Goal: Navigation & Orientation: Find specific page/section

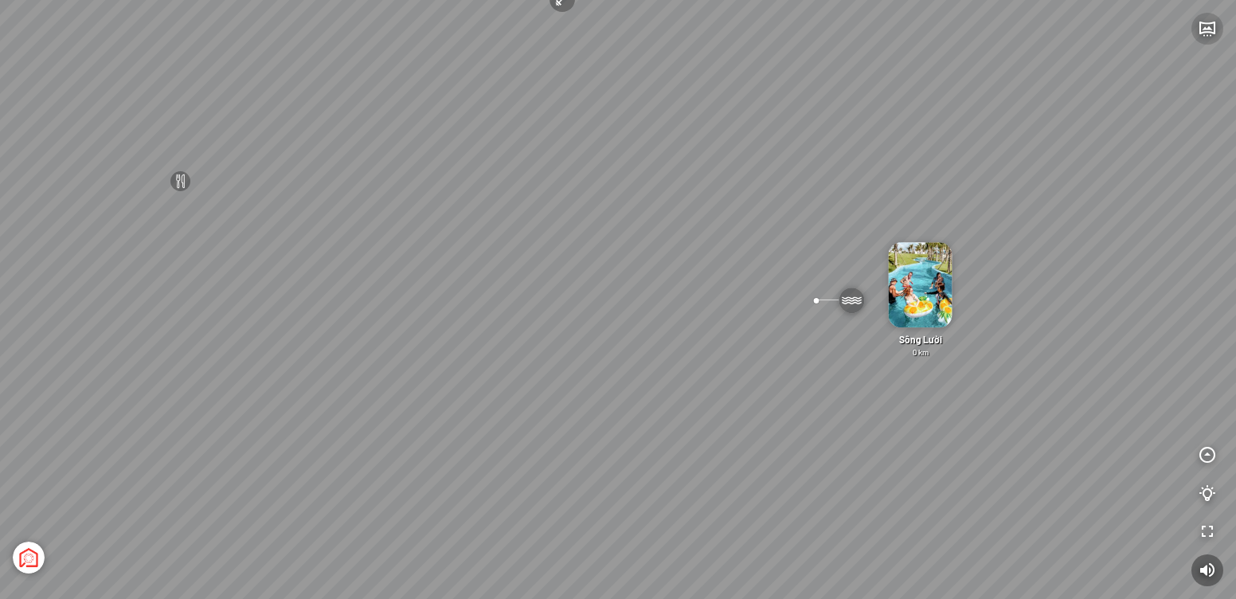
click at [1208, 30] on icon "button" at bounding box center [1207, 28] width 19 height 19
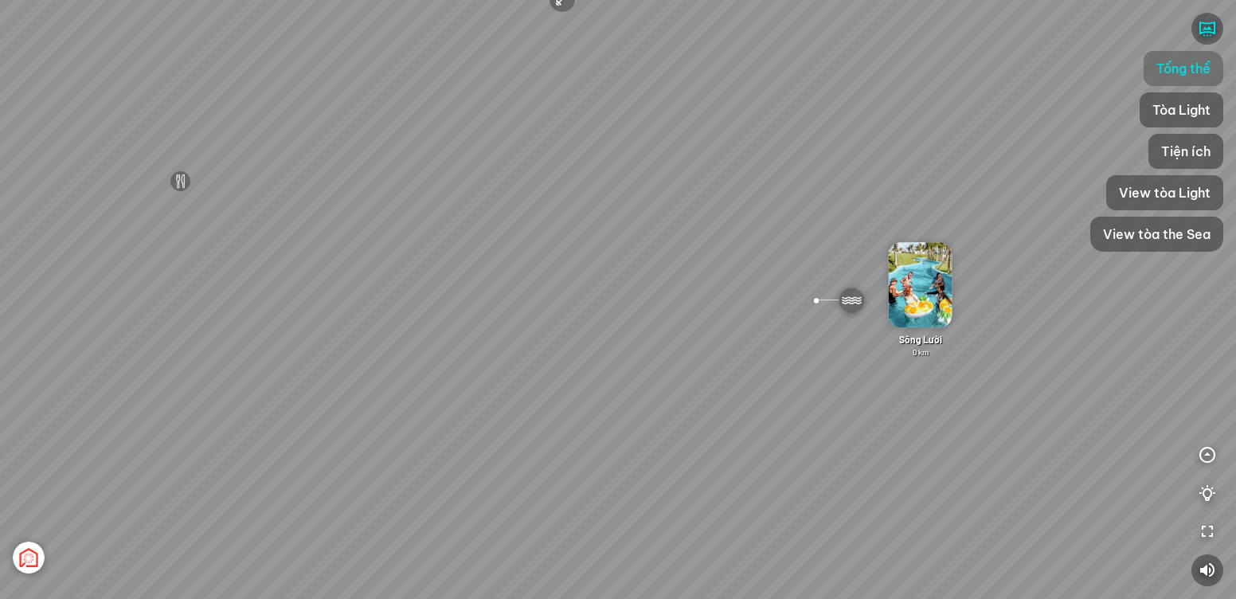
click at [1195, 65] on span "Tổng thể" at bounding box center [1184, 68] width 54 height 19
click at [1179, 72] on span "Tổng thể" at bounding box center [1184, 68] width 54 height 19
click at [1193, 72] on span "Tổng thể" at bounding box center [1184, 68] width 54 height 19
drag, startPoint x: 1191, startPoint y: 106, endPoint x: 1188, endPoint y: 72, distance: 33.6
click at [1188, 74] on span "Tổng thể" at bounding box center [1184, 68] width 54 height 19
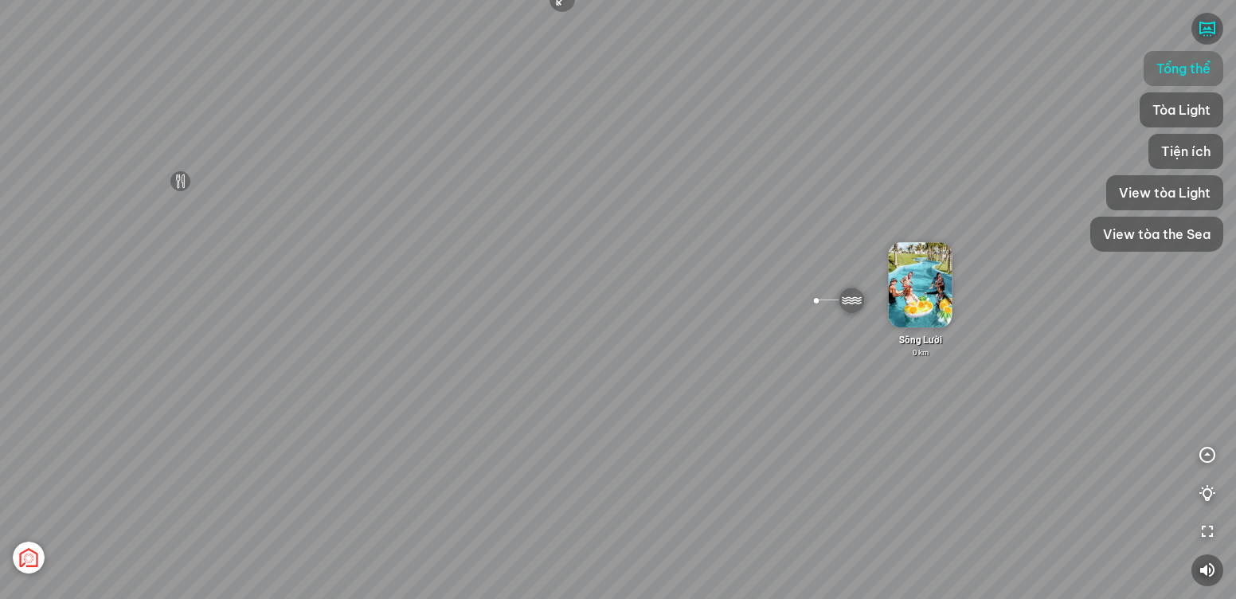
click at [1187, 69] on span "Tổng thể" at bounding box center [1184, 68] width 54 height 19
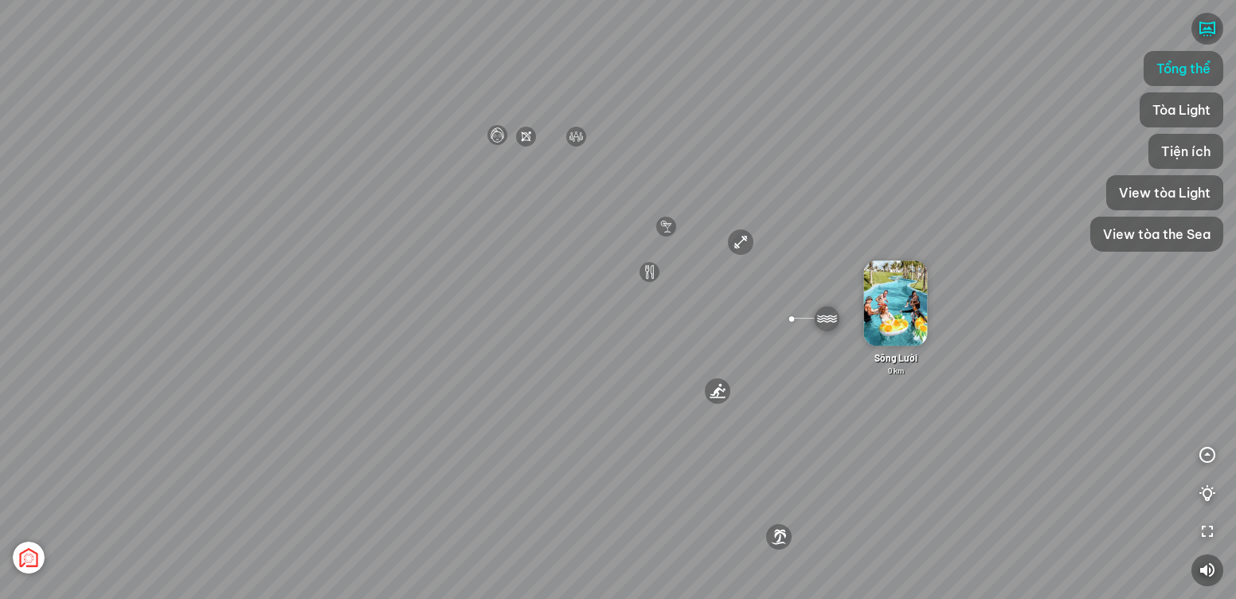
drag, startPoint x: 611, startPoint y: 291, endPoint x: 673, endPoint y: 295, distance: 62.3
click at [673, 295] on div "[GEOGRAPHIC_DATA] 3.6 km KN Links [GEOGRAPHIC_DATA] 5.9 km Thể Thao Bãi Biển 0 …" at bounding box center [618, 299] width 1236 height 599
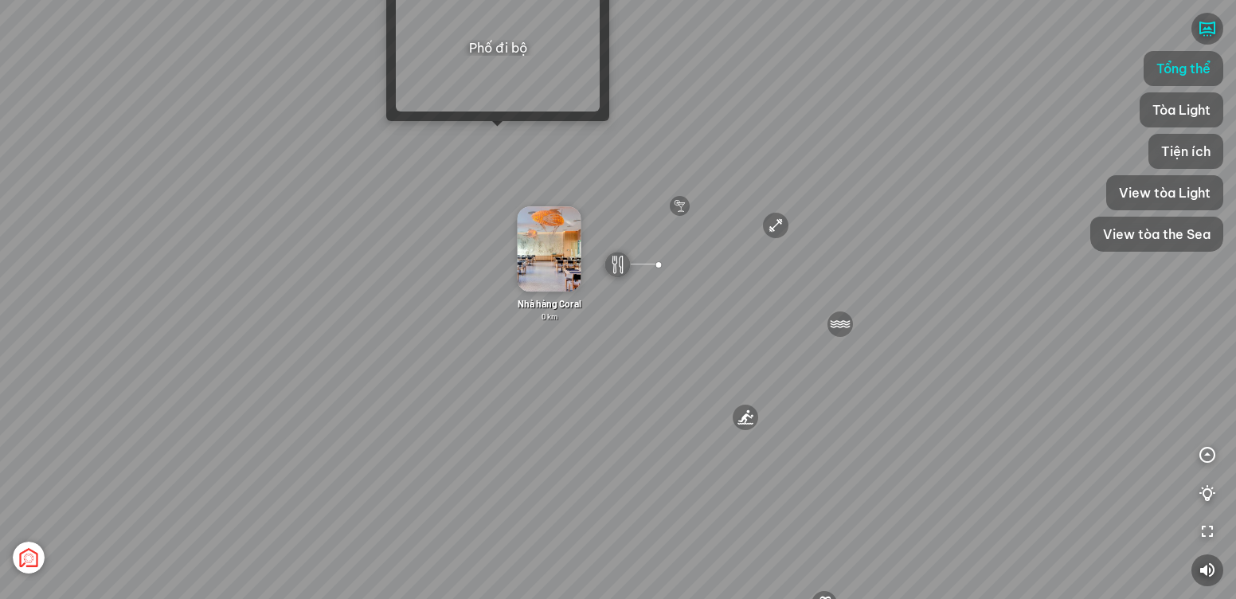
click at [496, 131] on div at bounding box center [497, 126] width 11 height 11
click at [498, 135] on div "[GEOGRAPHIC_DATA] 3.6 km KN Links [GEOGRAPHIC_DATA] 5.9 km Thể Thao Bãi Biển 0 …" at bounding box center [618, 299] width 1236 height 599
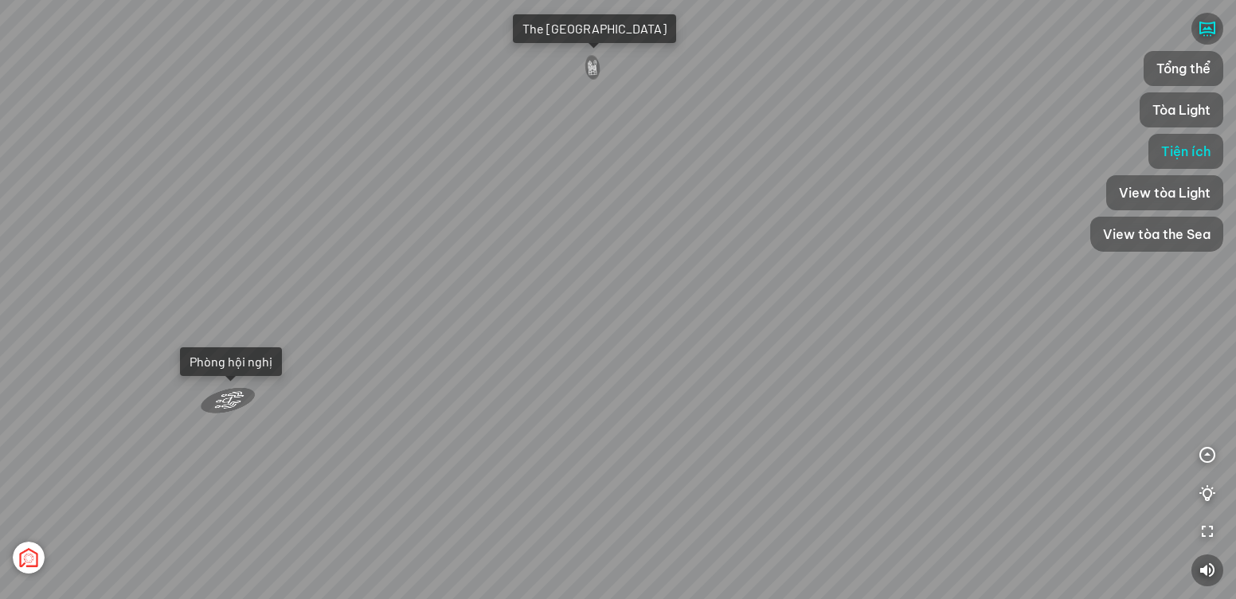
drag, startPoint x: 535, startPoint y: 335, endPoint x: 527, endPoint y: 184, distance: 150.8
click at [527, 184] on div "Tượng Tình Nhân Ali&Nino 0 km Spa Hồng Nhung 0 km Đài Nhạc Nước 0 undefined The…" at bounding box center [618, 299] width 1236 height 599
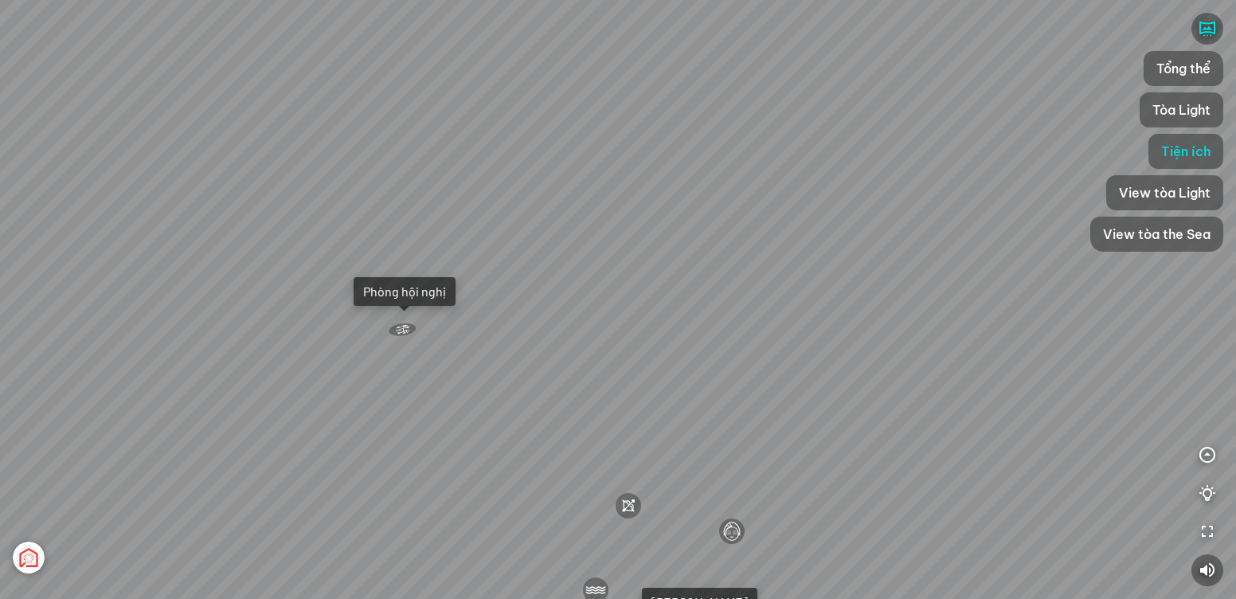
drag, startPoint x: 550, startPoint y: 337, endPoint x: 547, endPoint y: 240, distance: 97.3
click at [547, 240] on div "Tượng Tình Nhân Ali&Nino 0 km Spa Hồng Nhung 0 km Đài Nhạc Nước 0 undefined The…" at bounding box center [618, 299] width 1236 height 599
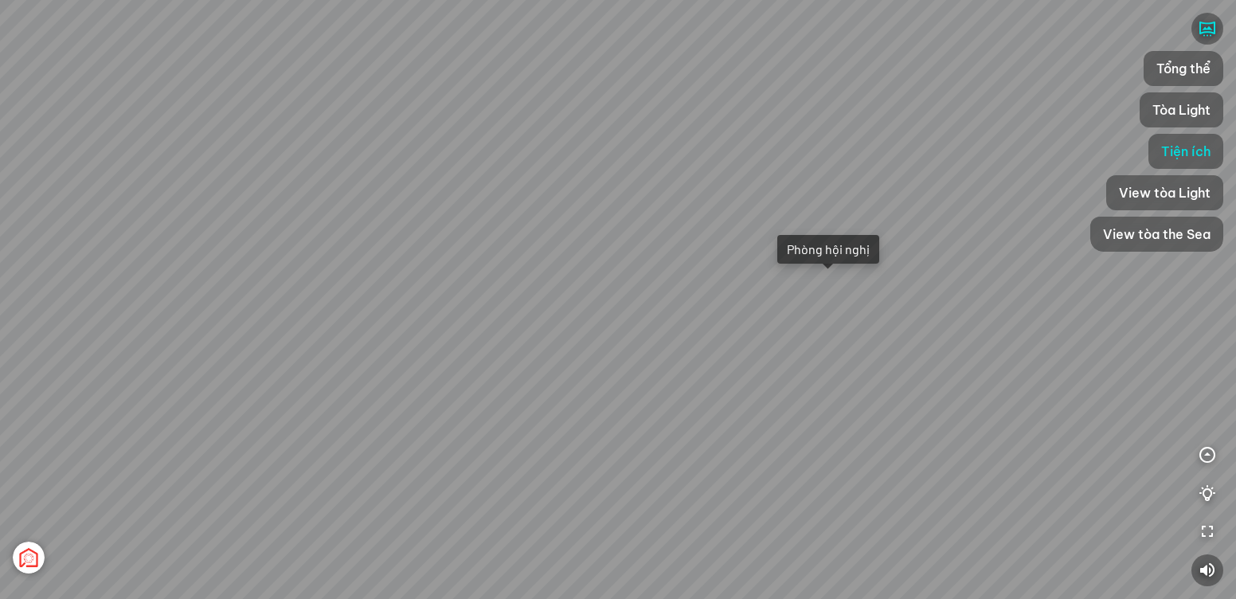
drag, startPoint x: 590, startPoint y: 284, endPoint x: 246, endPoint y: 209, distance: 351.4
click at [246, 209] on div "Tượng Tình Nhân Ali&Nino 0 km Spa Hồng Nhung 0 km Đài Nhạc Nước 0 undefined The…" at bounding box center [618, 299] width 1236 height 599
drag, startPoint x: 558, startPoint y: 228, endPoint x: 411, endPoint y: 196, distance: 150.8
click at [340, 182] on div "Tượng Tình Nhân Ali&Nino 0 km Spa Hồng Nhung 0 km Đài Nhạc Nước 0 undefined The…" at bounding box center [618, 299] width 1236 height 599
drag, startPoint x: 684, startPoint y: 229, endPoint x: 677, endPoint y: 288, distance: 58.6
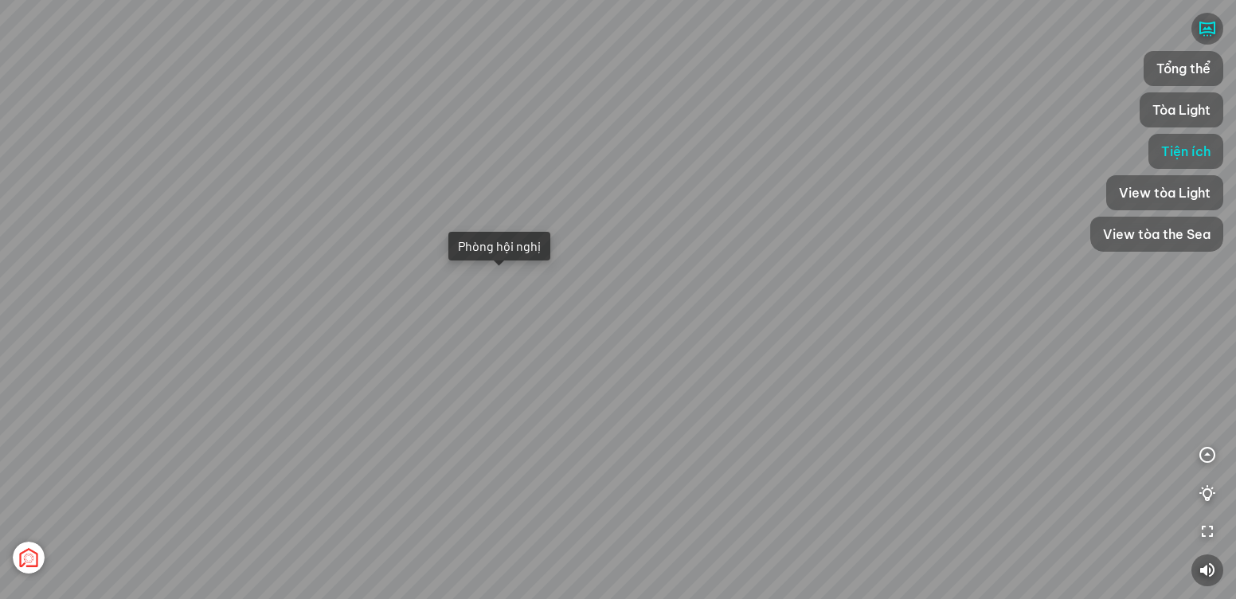
click at [677, 288] on div "Tượng Tình Nhân Ali&Nino 0 km Spa Hồng Nhung 0 km Đài Nhạc Nước 0 undefined The…" at bounding box center [618, 299] width 1236 height 599
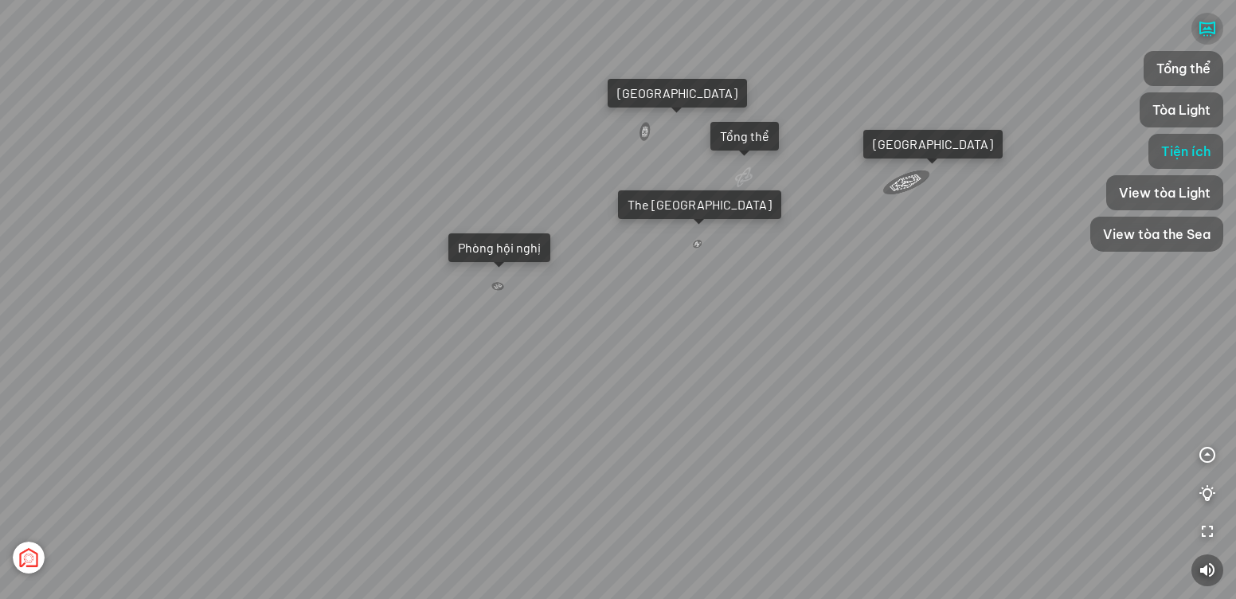
click at [1208, 25] on icon "button" at bounding box center [1207, 28] width 19 height 19
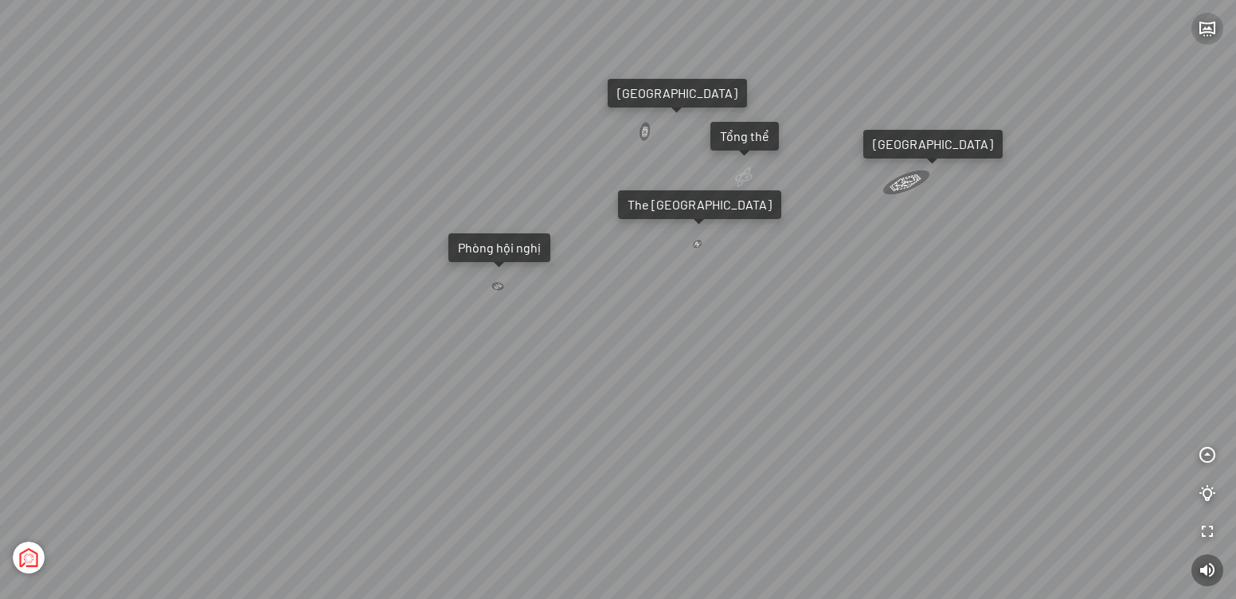
click at [1209, 28] on icon "button" at bounding box center [1207, 28] width 19 height 19
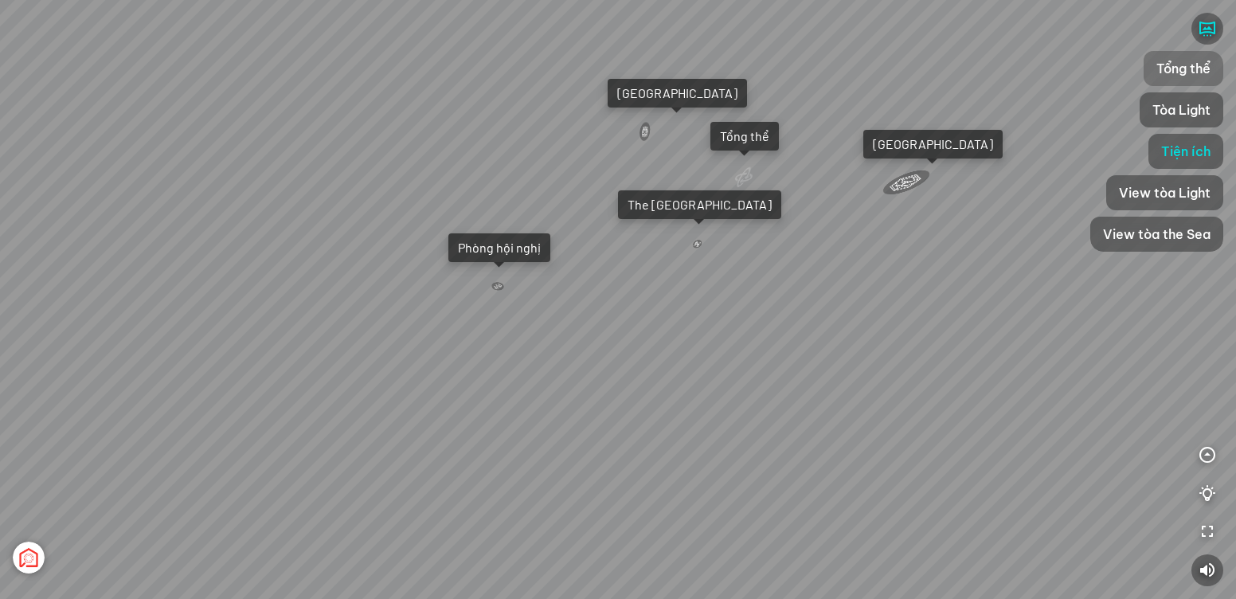
click at [1189, 60] on span "Tổng thể" at bounding box center [1184, 68] width 54 height 19
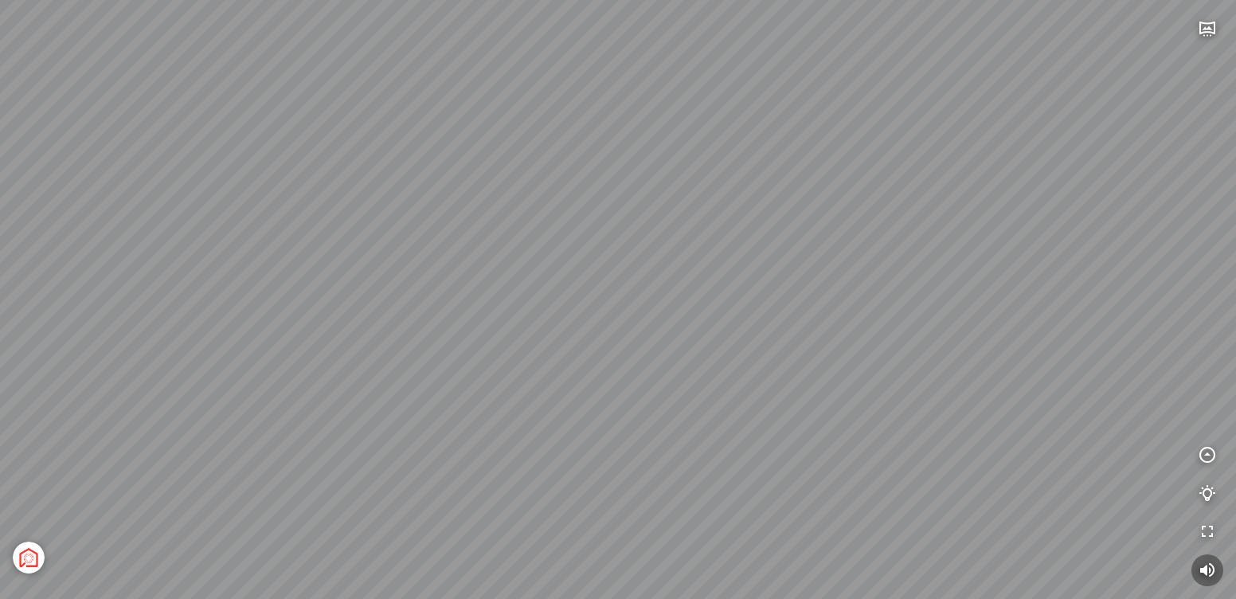
drag, startPoint x: 619, startPoint y: 403, endPoint x: 627, endPoint y: 253, distance: 150.8
click at [627, 253] on div "[GEOGRAPHIC_DATA] 3.6 km KN Links [GEOGRAPHIC_DATA] 5.9 km Thể Thao Bãi Biển 0 …" at bounding box center [618, 299] width 1236 height 599
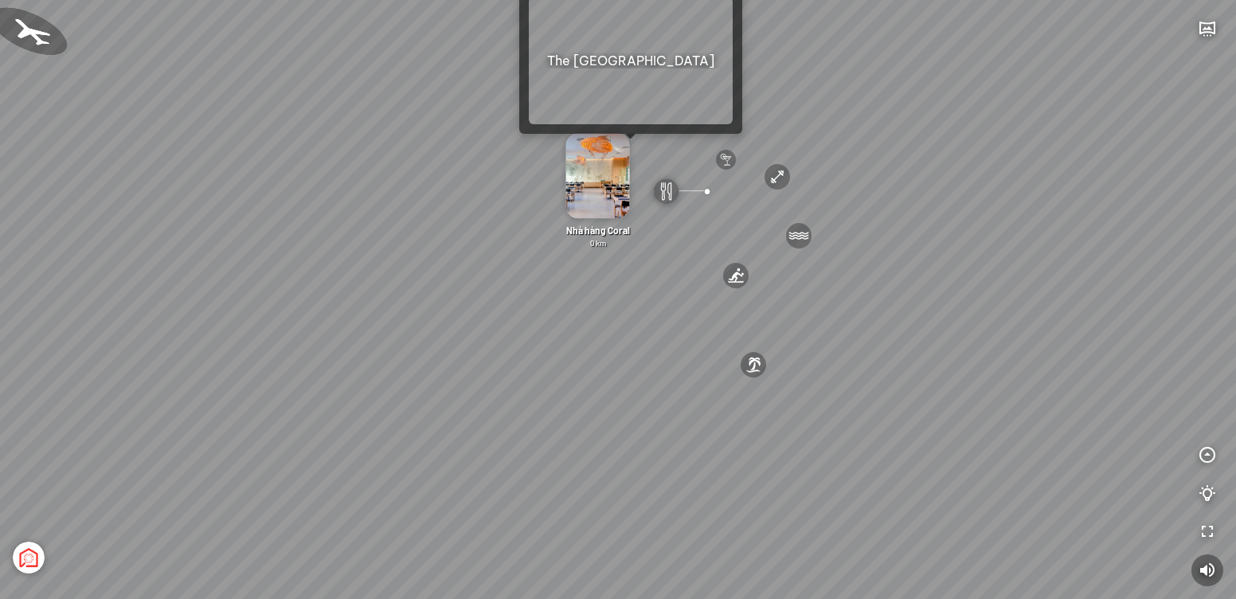
drag, startPoint x: 631, startPoint y: 245, endPoint x: 632, endPoint y: 152, distance: 92.4
click at [632, 152] on div "Nhà hàng Coral 0 km" at bounding box center [598, 192] width 92 height 116
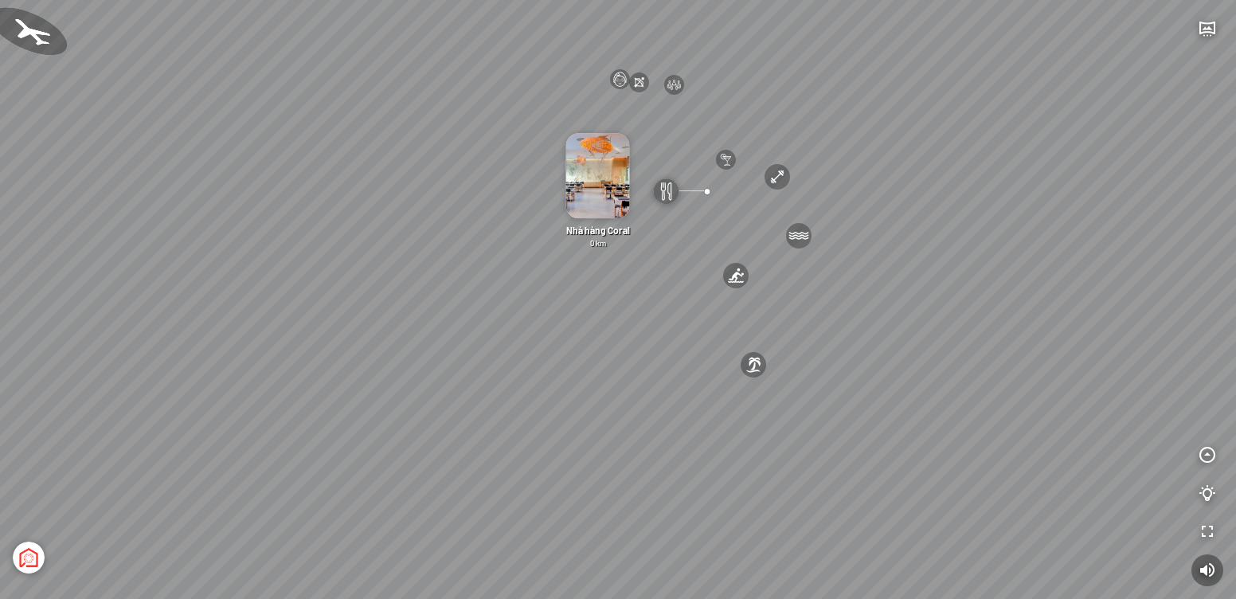
drag, startPoint x: 624, startPoint y: 247, endPoint x: 650, endPoint y: 365, distance: 120.8
click at [650, 365] on div "[GEOGRAPHIC_DATA] 3.6 km KN Links [GEOGRAPHIC_DATA] 5.9 km Thể Thao Bãi Biển 0 …" at bounding box center [618, 299] width 1236 height 599
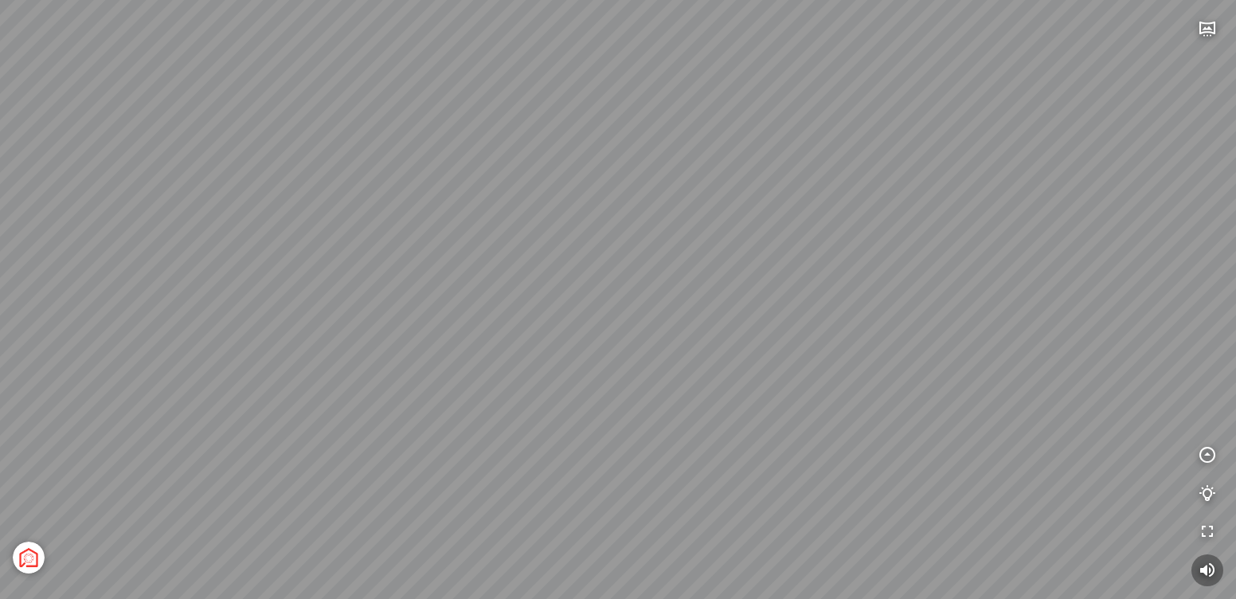
drag, startPoint x: 533, startPoint y: 333, endPoint x: 600, endPoint y: 328, distance: 67.1
click at [600, 328] on div "[GEOGRAPHIC_DATA] 3.6 km KN Links [GEOGRAPHIC_DATA] 5.9 km Thể Thao Bãi Biển 0 …" at bounding box center [618, 299] width 1236 height 599
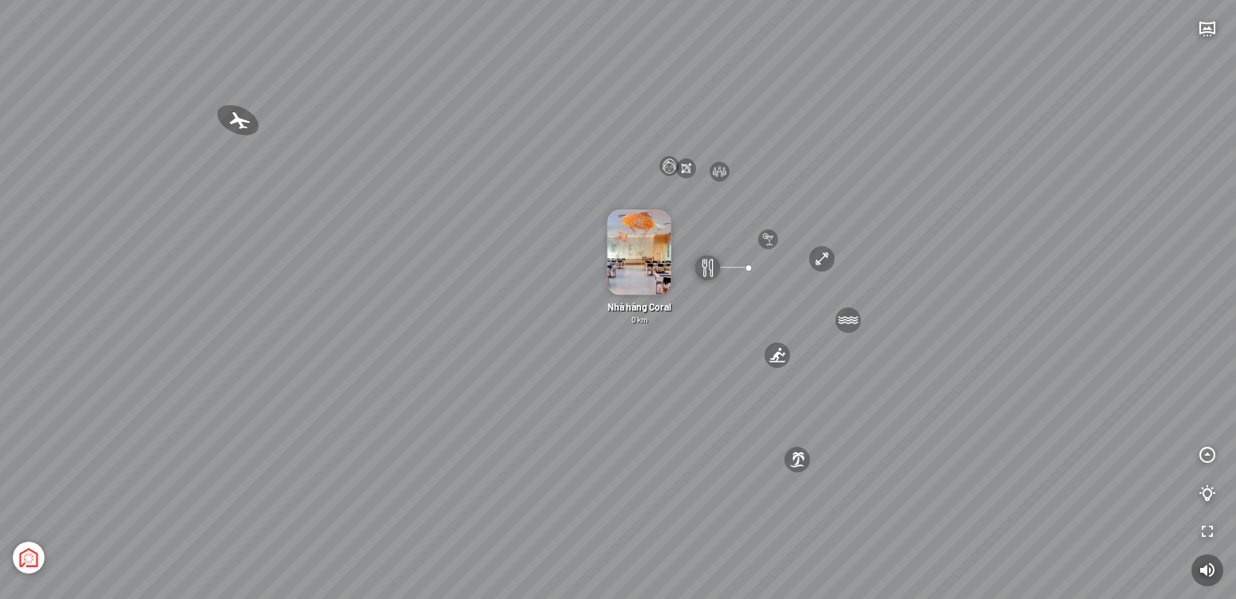
drag, startPoint x: 654, startPoint y: 300, endPoint x: 633, endPoint y: 370, distance: 72.3
click at [633, 370] on div "[GEOGRAPHIC_DATA] 3.6 km KN Links [GEOGRAPHIC_DATA] 5.9 km Thể Thao Bãi Biển 0 …" at bounding box center [618, 299] width 1236 height 599
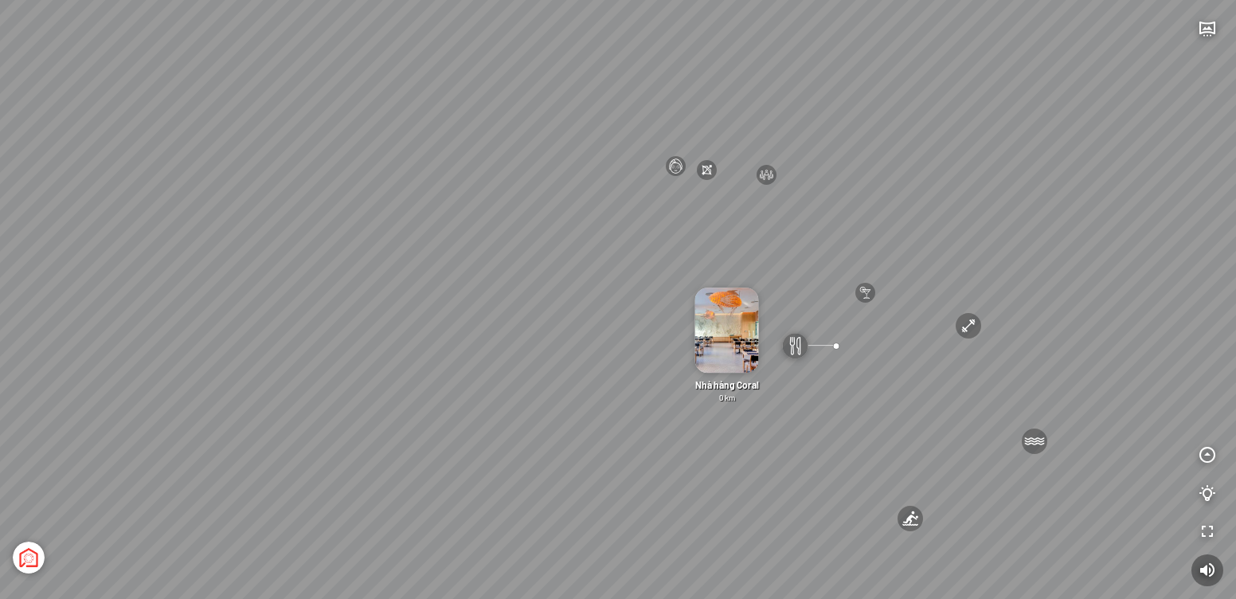
drag, startPoint x: 675, startPoint y: 162, endPoint x: 682, endPoint y: 190, distance: 28.8
click at [640, 272] on div "[GEOGRAPHIC_DATA] 3.6 km KN Links [GEOGRAPHIC_DATA] 5.9 km Thể Thao Bãi Biển 0 …" at bounding box center [618, 299] width 1236 height 599
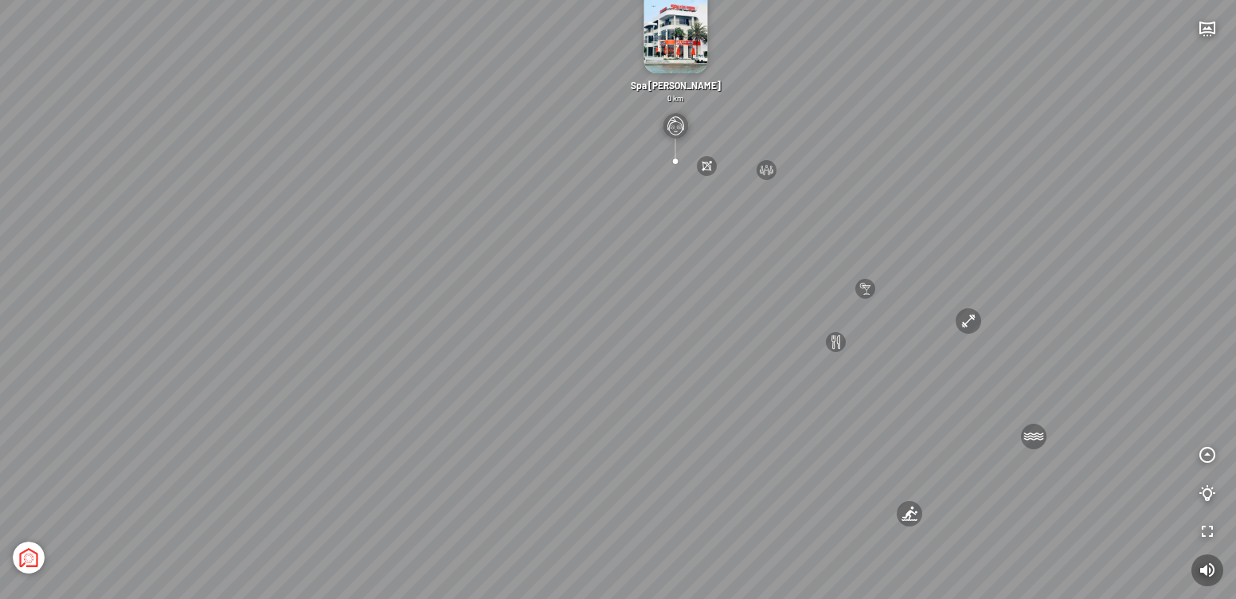
click at [679, 159] on div at bounding box center [676, 162] width 22 height 22
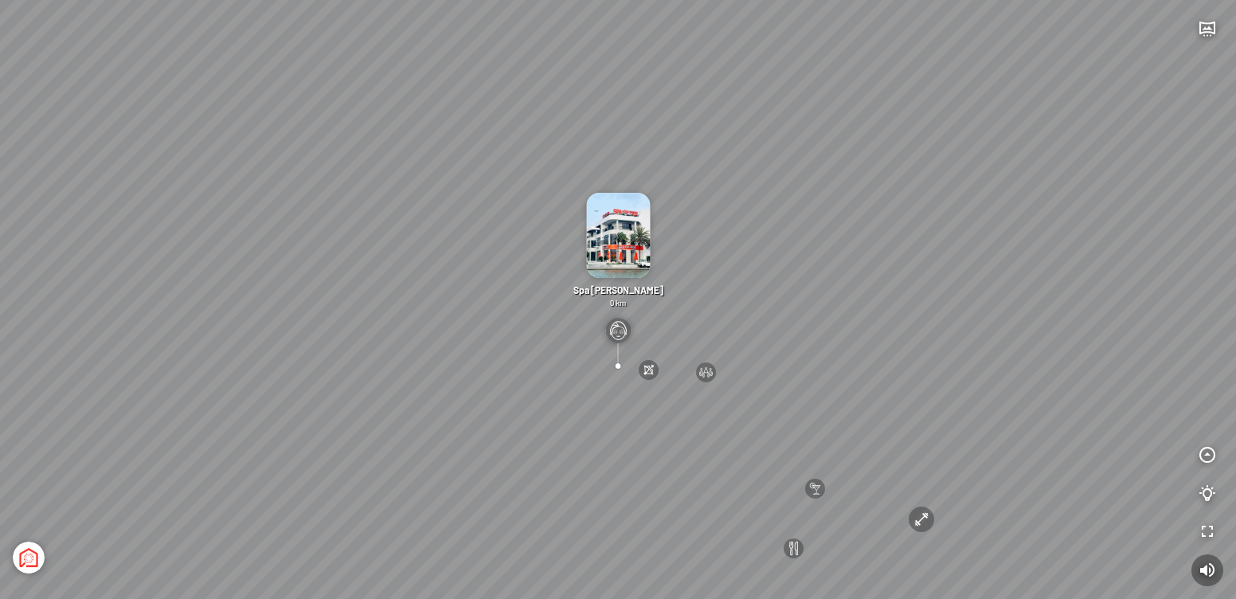
click at [657, 331] on div "Spa Hồng Nhung 0 km" at bounding box center [618, 281] width 92 height 176
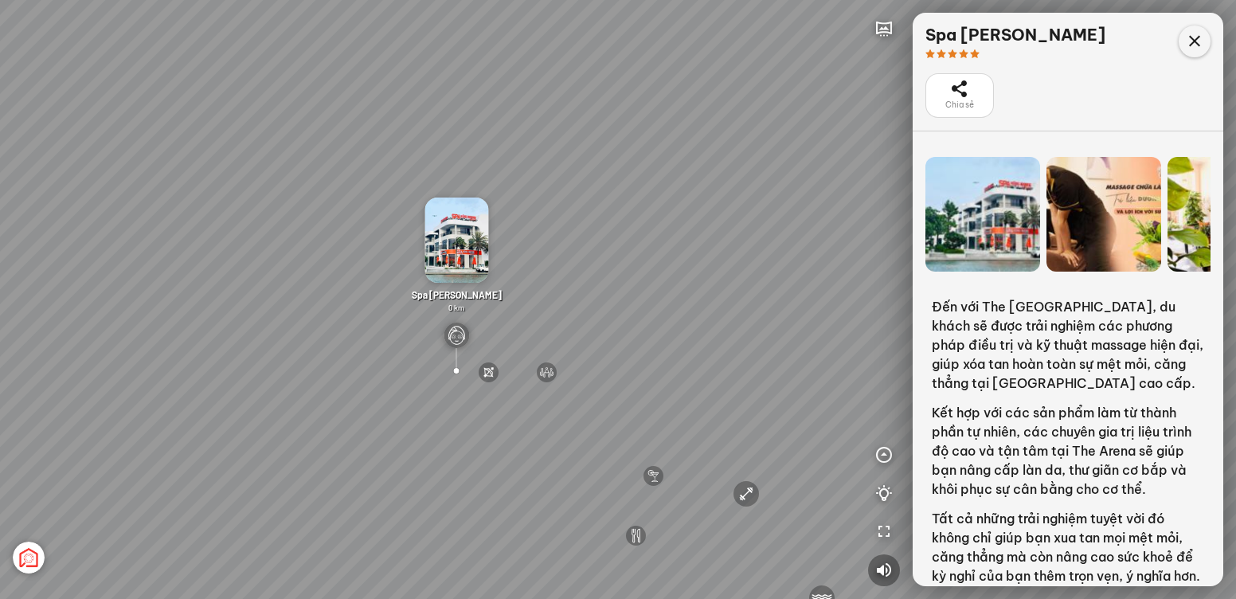
click at [1187, 45] on icon at bounding box center [1194, 41] width 19 height 19
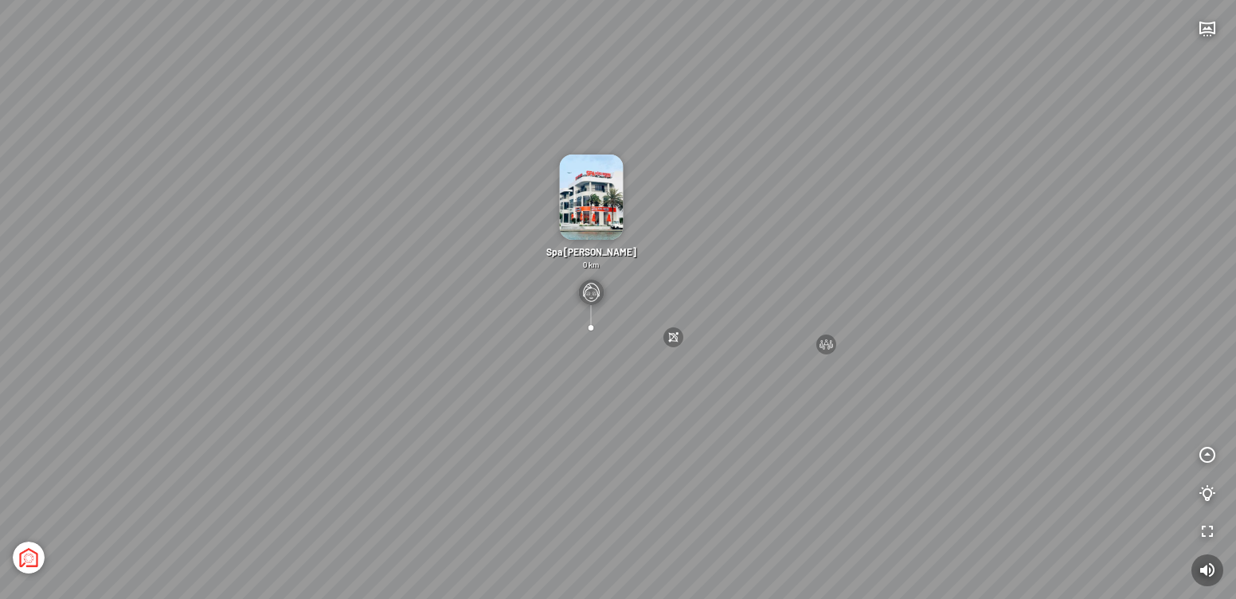
drag, startPoint x: 714, startPoint y: 419, endPoint x: 682, endPoint y: 257, distance: 165.6
click at [682, 257] on div "[GEOGRAPHIC_DATA] 3.6 km KN Links [GEOGRAPHIC_DATA] 5.9 km Thể Thao Bãi Biển 0 …" at bounding box center [618, 299] width 1236 height 599
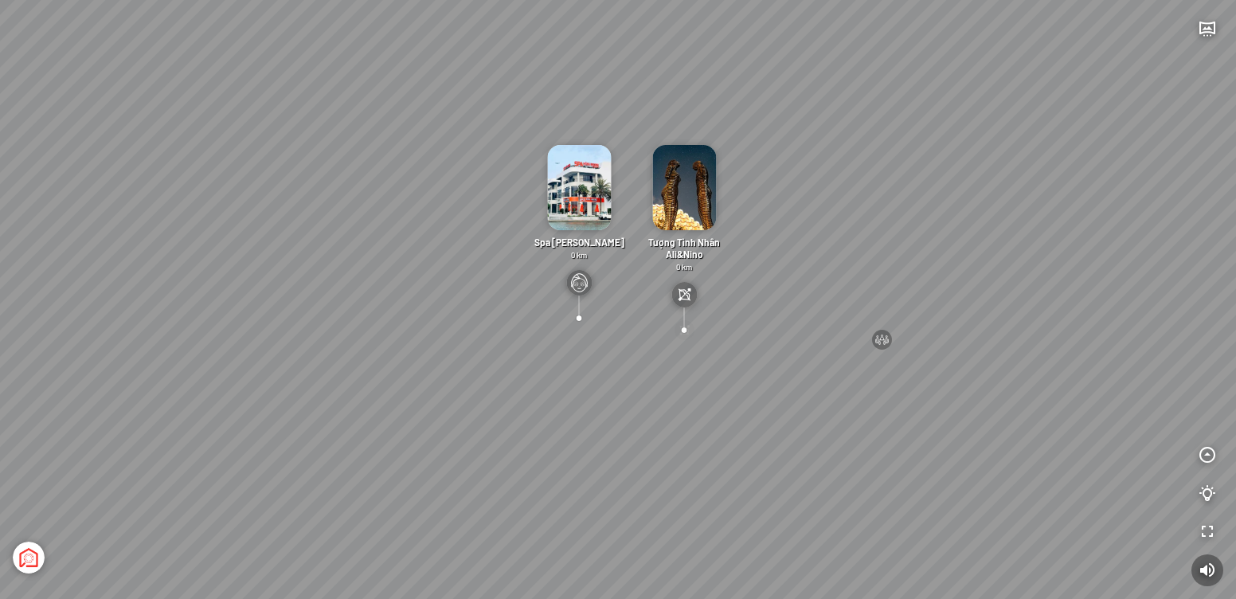
click at [684, 331] on div at bounding box center [685, 330] width 22 height 22
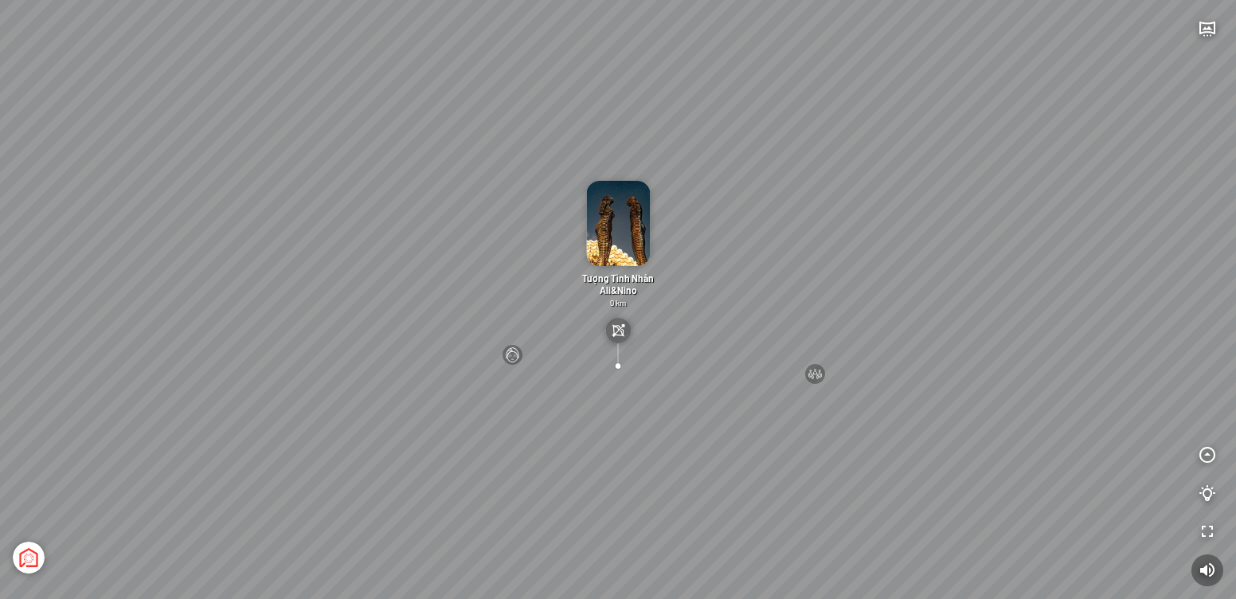
click at [614, 368] on div at bounding box center [617, 343] width 25 height 51
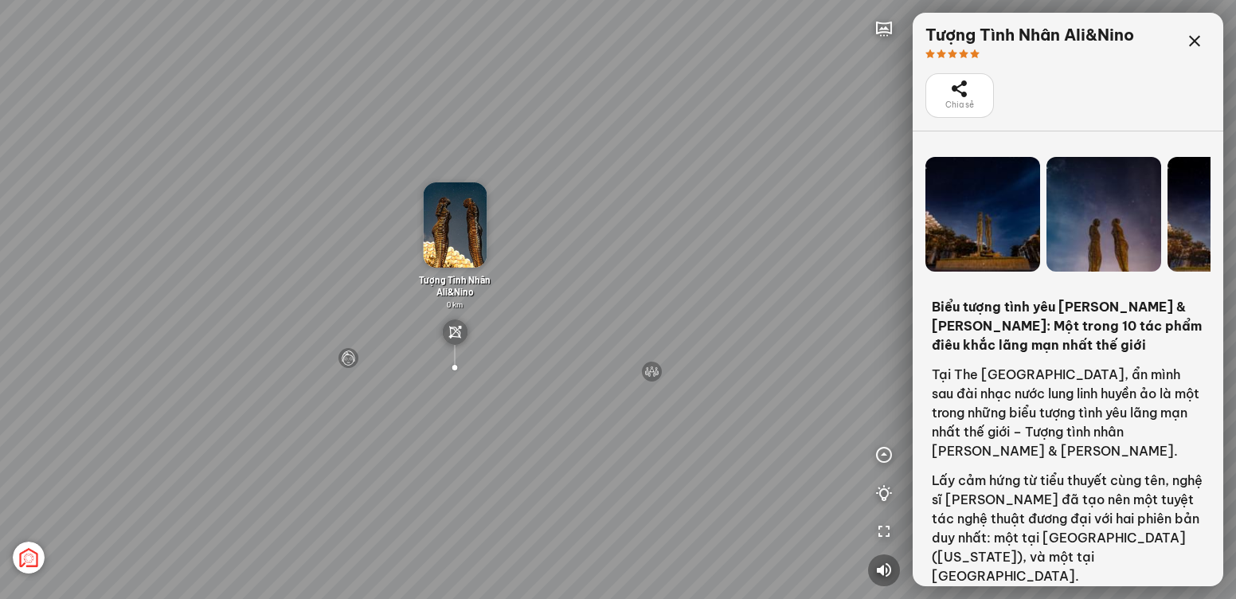
click at [537, 296] on div "[GEOGRAPHIC_DATA] 3.6 km KN Links [GEOGRAPHIC_DATA] 5.9 km Thể Thao Bãi Biển 0 …" at bounding box center [618, 299] width 1236 height 599
click at [512, 327] on div "[GEOGRAPHIC_DATA] 3.6 km KN Links [GEOGRAPHIC_DATA] 5.9 km Thể Thao Bãi Biển 0 …" at bounding box center [618, 299] width 1236 height 599
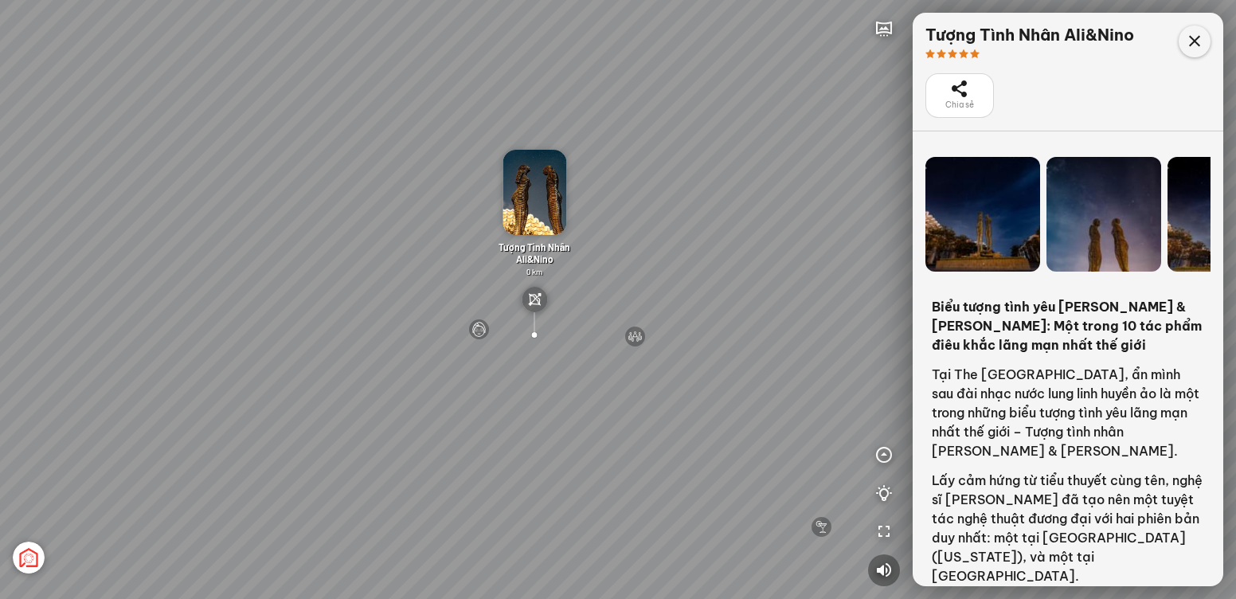
click at [1195, 37] on icon at bounding box center [1194, 41] width 19 height 19
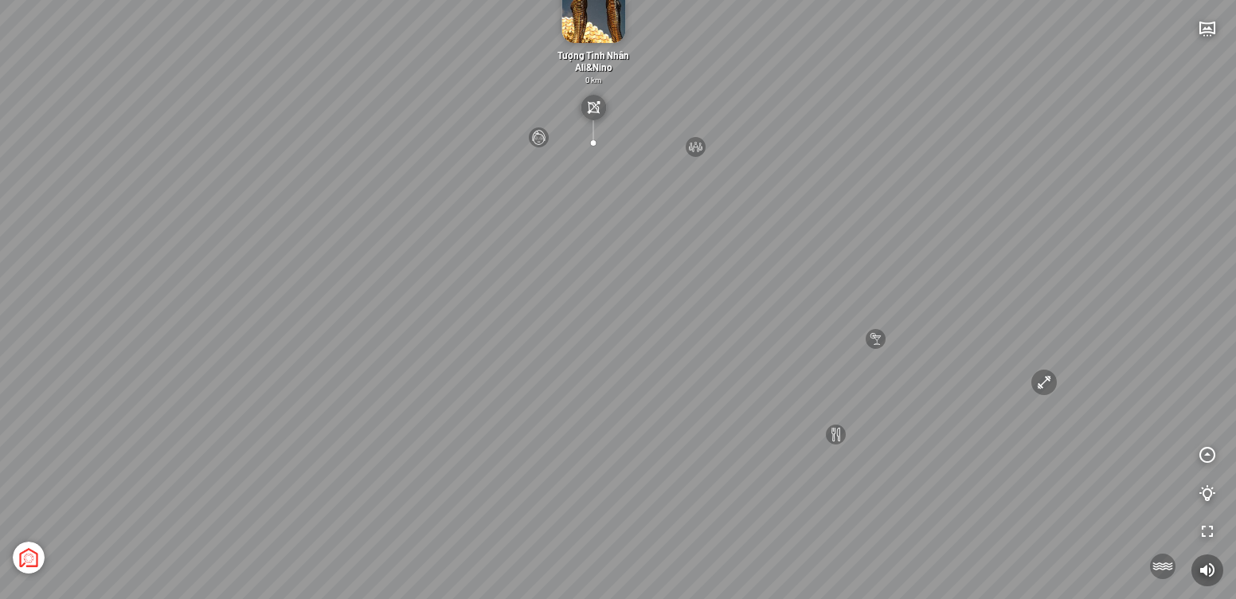
drag, startPoint x: 689, startPoint y: 454, endPoint x: 662, endPoint y: 253, distance: 203.4
click at [662, 253] on div "[GEOGRAPHIC_DATA] 3.6 km KN Links [GEOGRAPHIC_DATA] 5.9 km Thể Thao Bãi Biển 0 …" at bounding box center [618, 299] width 1236 height 599
drag, startPoint x: 396, startPoint y: 268, endPoint x: 261, endPoint y: 403, distance: 191.5
click at [261, 403] on div "[GEOGRAPHIC_DATA] 3.6 km KN Links [GEOGRAPHIC_DATA] 5.9 km Thể Thao Bãi Biển 0 …" at bounding box center [618, 299] width 1236 height 599
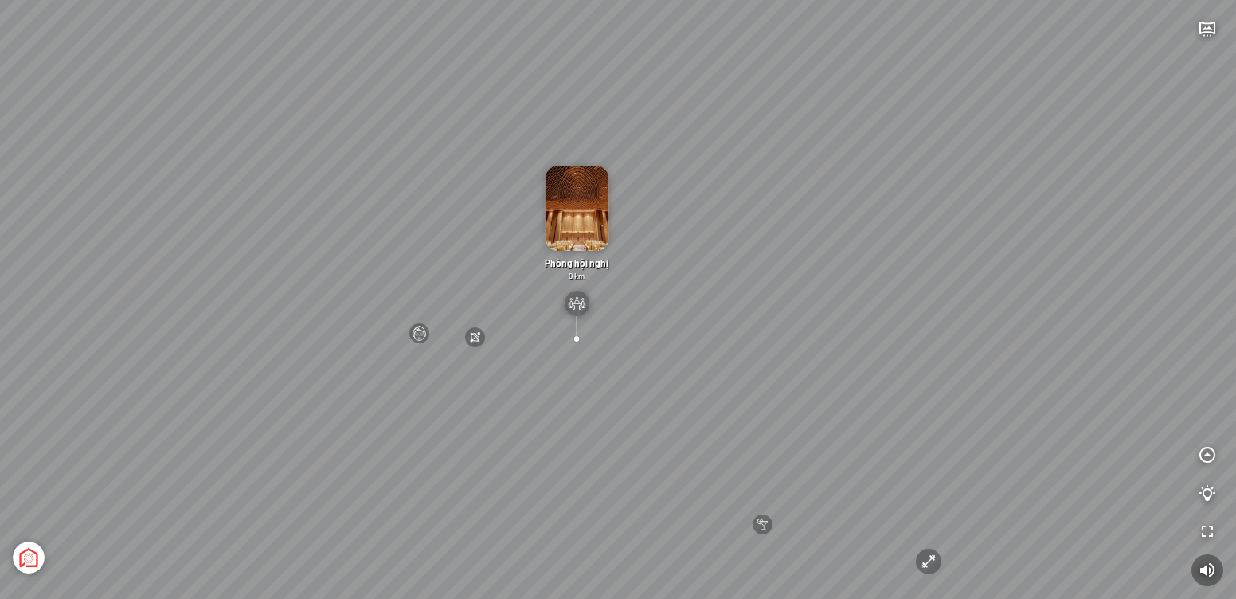
drag, startPoint x: 547, startPoint y: 280, endPoint x: 556, endPoint y: 349, distance: 69.1
click at [556, 349] on div "[GEOGRAPHIC_DATA] 3.6 km KN Links [GEOGRAPHIC_DATA] 5.9 km Thể Thao Bãi Biển 0 …" at bounding box center [618, 299] width 1236 height 599
drag, startPoint x: 740, startPoint y: 331, endPoint x: 727, endPoint y: 151, distance: 180.6
click at [727, 151] on div "[GEOGRAPHIC_DATA] 3.6 km KN Links [GEOGRAPHIC_DATA] 5.9 km Thể Thao Bãi Biển 0 …" at bounding box center [618, 299] width 1236 height 599
drag, startPoint x: 578, startPoint y: 354, endPoint x: 592, endPoint y: 149, distance: 205.2
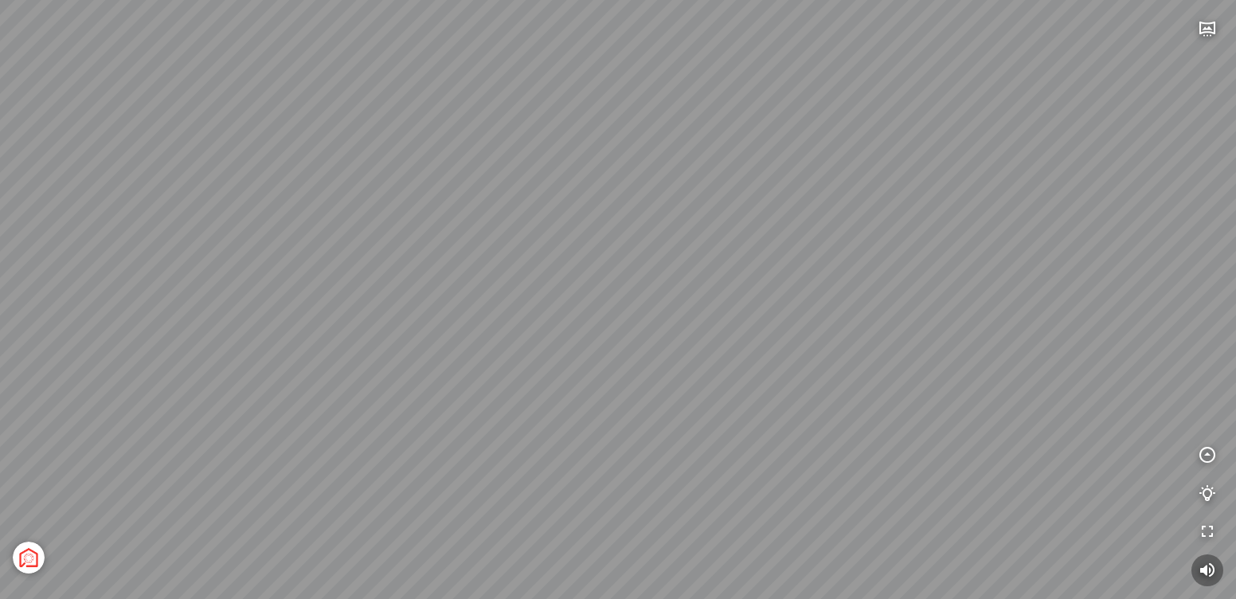
click at [592, 149] on div "[GEOGRAPHIC_DATA] 3.6 km KN Links [GEOGRAPHIC_DATA] 5.9 km Thể Thao Bãi Biển 0 …" at bounding box center [618, 299] width 1236 height 599
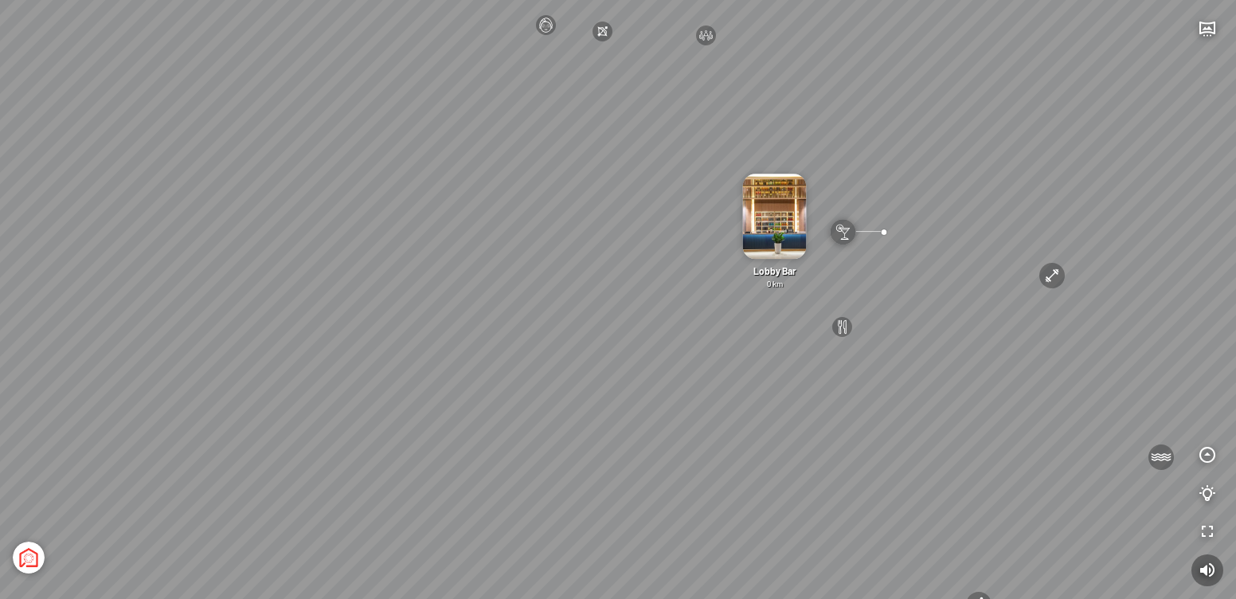
drag, startPoint x: 632, startPoint y: 211, endPoint x: 704, endPoint y: 147, distance: 97.1
click at [704, 147] on div "[GEOGRAPHIC_DATA] 3.6 km KN Links [GEOGRAPHIC_DATA] 5.9 km Thể Thao Bãi Biển 0 …" at bounding box center [618, 299] width 1236 height 599
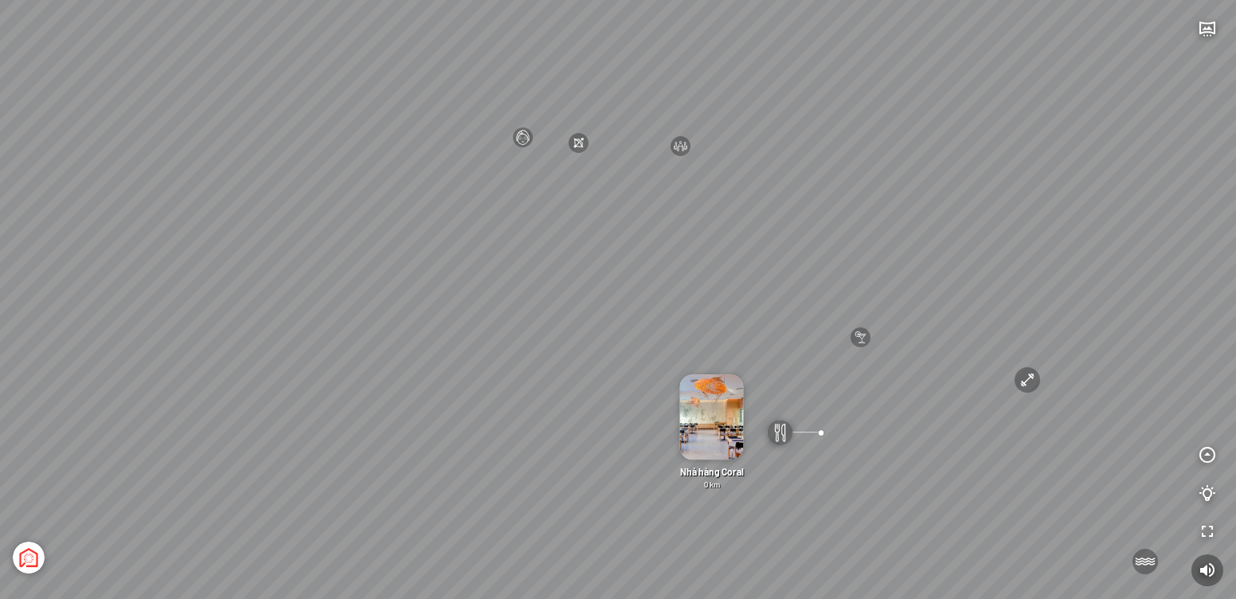
drag, startPoint x: 476, startPoint y: 214, endPoint x: 452, endPoint y: 322, distance: 110.3
click at [452, 322] on div "[GEOGRAPHIC_DATA] 3.6 km KN Links [GEOGRAPHIC_DATA] 5.9 km Thể Thao Bãi Biển 0 …" at bounding box center [618, 299] width 1236 height 599
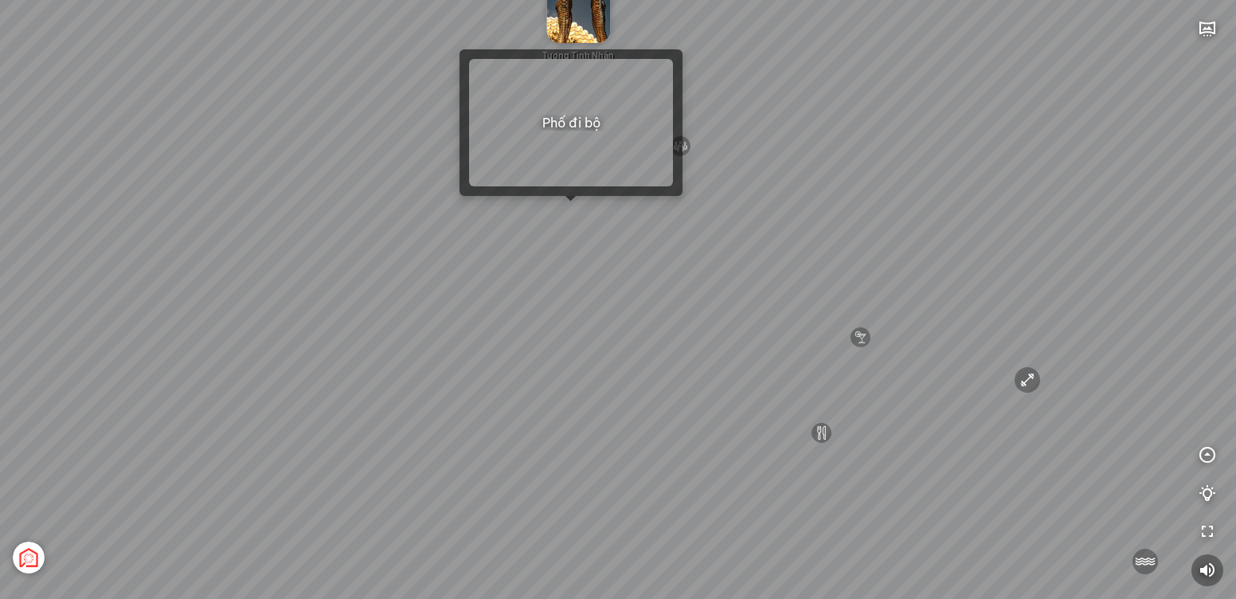
click at [578, 208] on div "[GEOGRAPHIC_DATA] 3.6 km KN Links [GEOGRAPHIC_DATA] 5.9 km Thể Thao Bãi Biển 0 …" at bounding box center [618, 299] width 1236 height 599
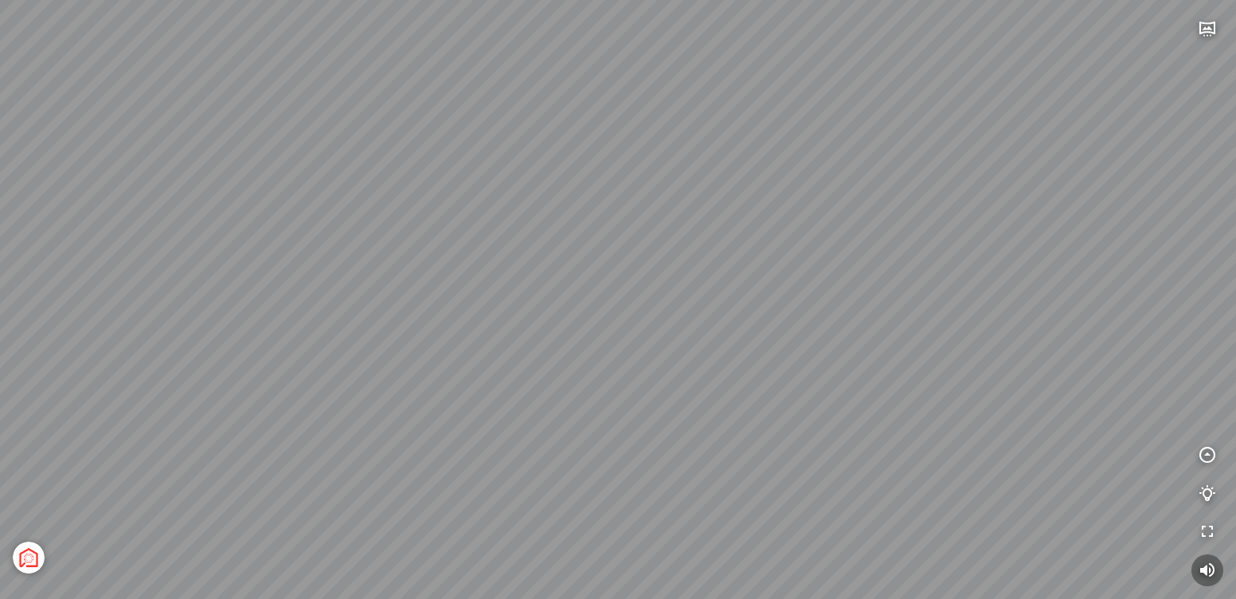
drag, startPoint x: 594, startPoint y: 331, endPoint x: 552, endPoint y: 92, distance: 241.8
click at [564, 55] on div "Tượng Tình Nhân Ali&Nino 0 km Spa Hồng Nhung 0 km Đài Nhạc Nước 0 undefined The…" at bounding box center [618, 299] width 1236 height 599
drag, startPoint x: 570, startPoint y: 280, endPoint x: 555, endPoint y: 131, distance: 148.9
click at [555, 131] on div "Tượng Tình Nhân Ali&Nino 0 km Spa Hồng Nhung 0 km Đài Nhạc Nước 0 undefined The…" at bounding box center [618, 299] width 1236 height 599
drag, startPoint x: 562, startPoint y: 238, endPoint x: 668, endPoint y: 203, distance: 111.6
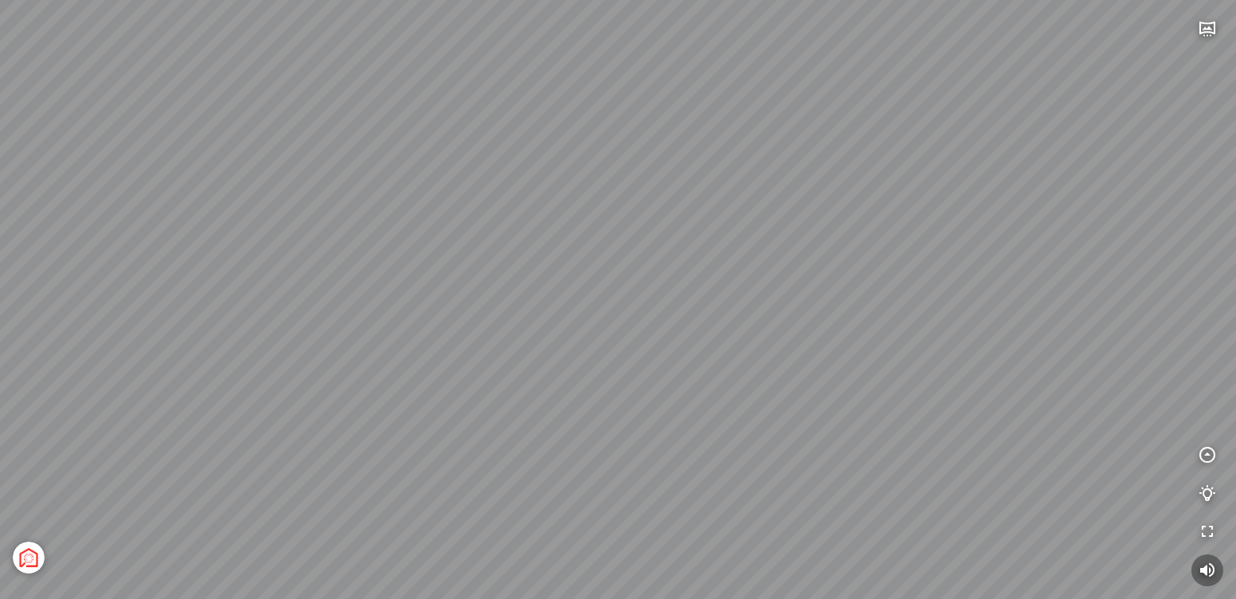
click at [668, 203] on div "Tượng Tình Nhân Ali&Nino 0 km Spa Hồng Nhung 0 km Đài Nhạc Nước 0 undefined The…" at bounding box center [618, 299] width 1236 height 599
drag, startPoint x: 662, startPoint y: 242, endPoint x: 322, endPoint y: 151, distance: 352.3
click at [322, 151] on div "Tượng Tình Nhân Ali&Nino 0 km Spa Hồng Nhung 0 km Đài Nhạc Nước 0 undefined The…" at bounding box center [618, 299] width 1236 height 599
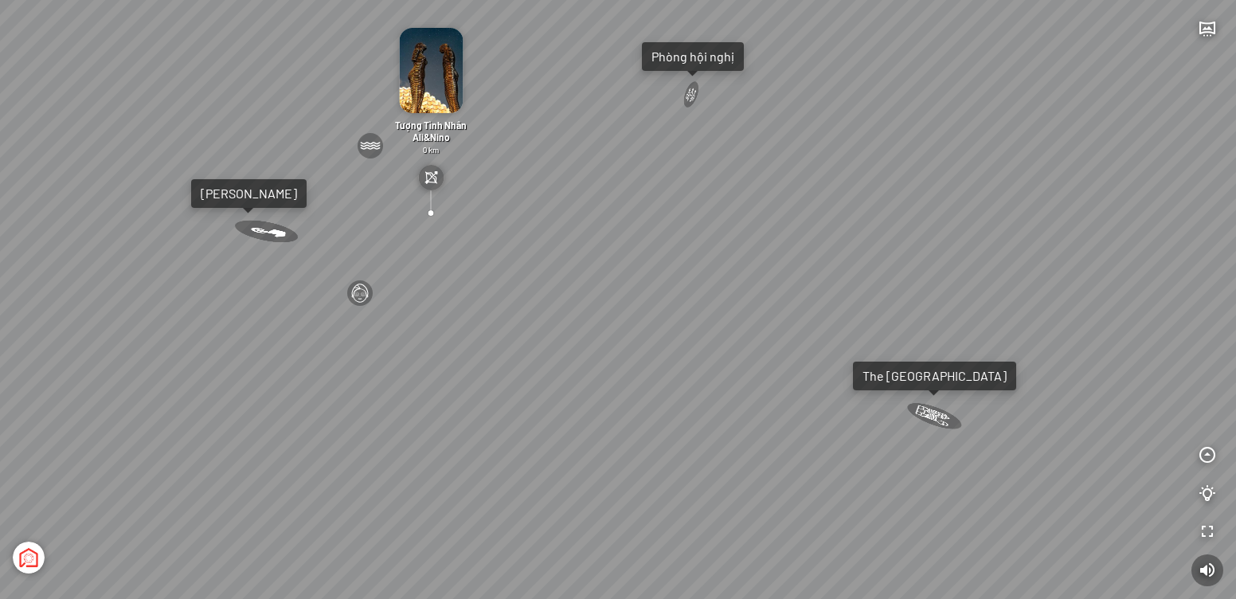
drag, startPoint x: 719, startPoint y: 205, endPoint x: 551, endPoint y: 186, distance: 169.2
click at [551, 186] on div "Tượng Tình Nhân Ali&Nino 0 km Spa Hồng Nhung 0 km Đài Nhạc Nước 0 undefined The…" at bounding box center [618, 299] width 1236 height 599
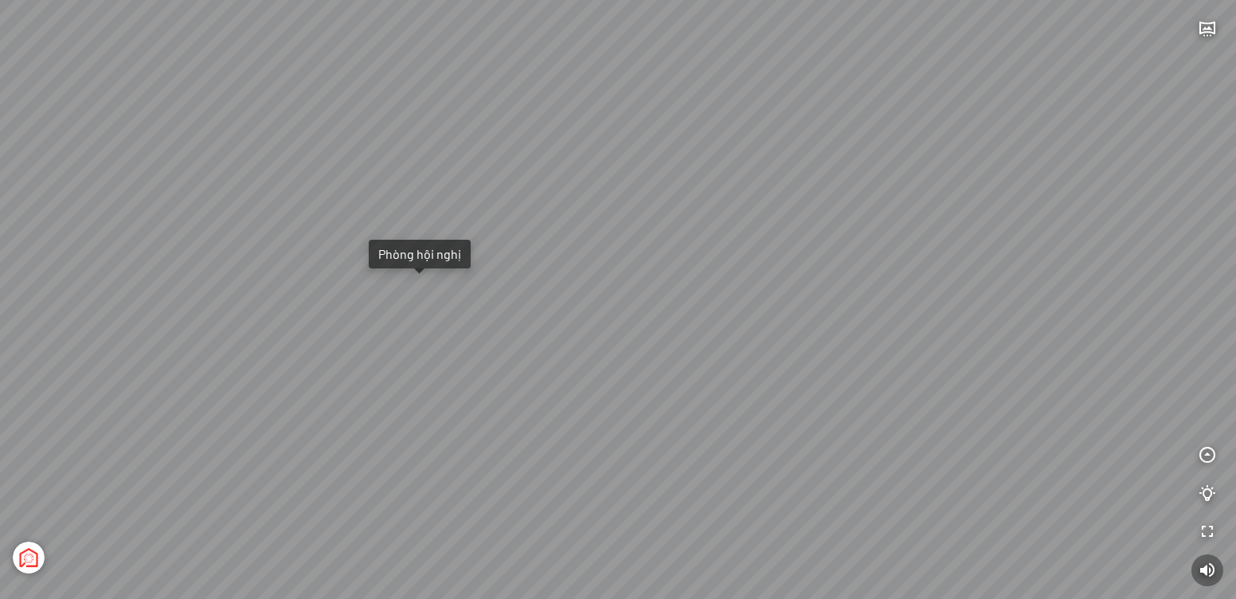
drag, startPoint x: 683, startPoint y: 180, endPoint x: 517, endPoint y: 213, distance: 168.9
click at [517, 213] on div "Tượng Tình Nhân Ali&Nino 0 km Spa Hồng Nhung 0 km Đài Nhạc Nước 0 undefined The…" at bounding box center [618, 299] width 1236 height 599
click at [1205, 28] on icon "button" at bounding box center [1207, 28] width 19 height 19
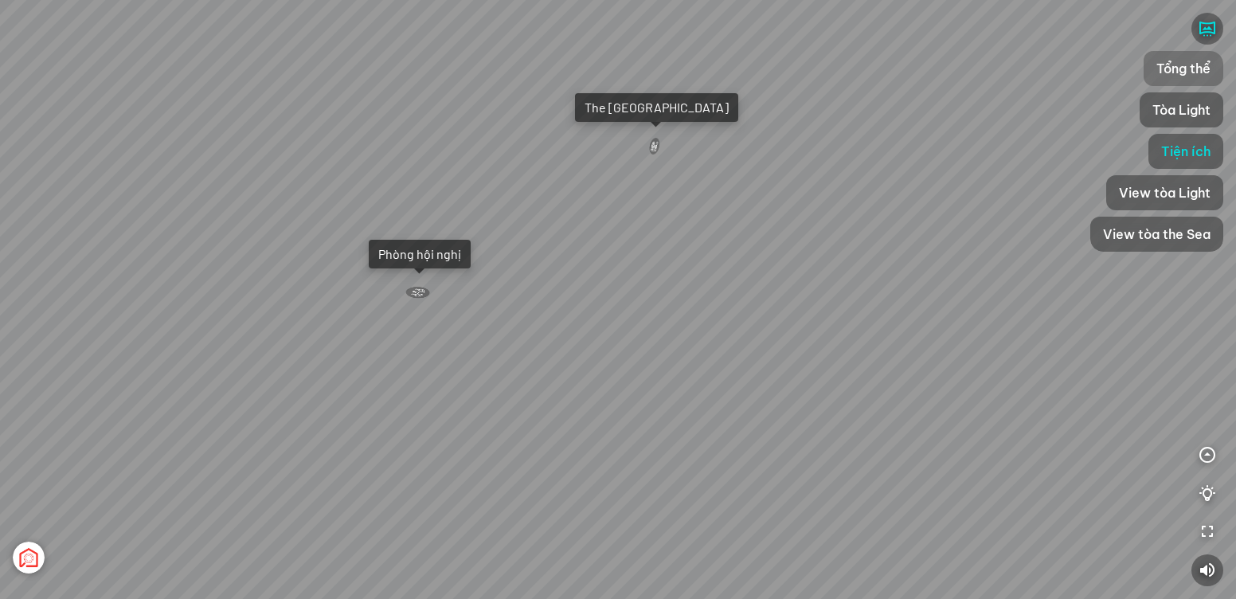
click at [1193, 65] on span "Tổng thể" at bounding box center [1184, 68] width 54 height 19
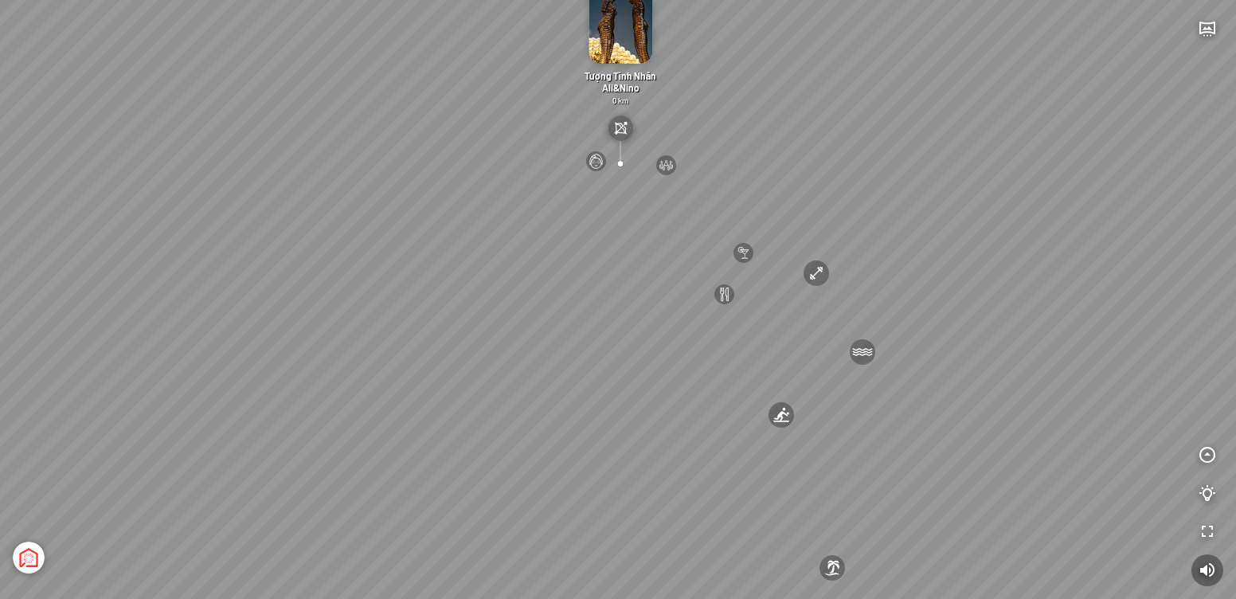
drag, startPoint x: 767, startPoint y: 191, endPoint x: 752, endPoint y: 96, distance: 96.0
click at [752, 96] on div "[GEOGRAPHIC_DATA] 3.6 km KN Links [GEOGRAPHIC_DATA] 5.9 km Thể Thao Bãi Biển 0 …" at bounding box center [618, 299] width 1236 height 599
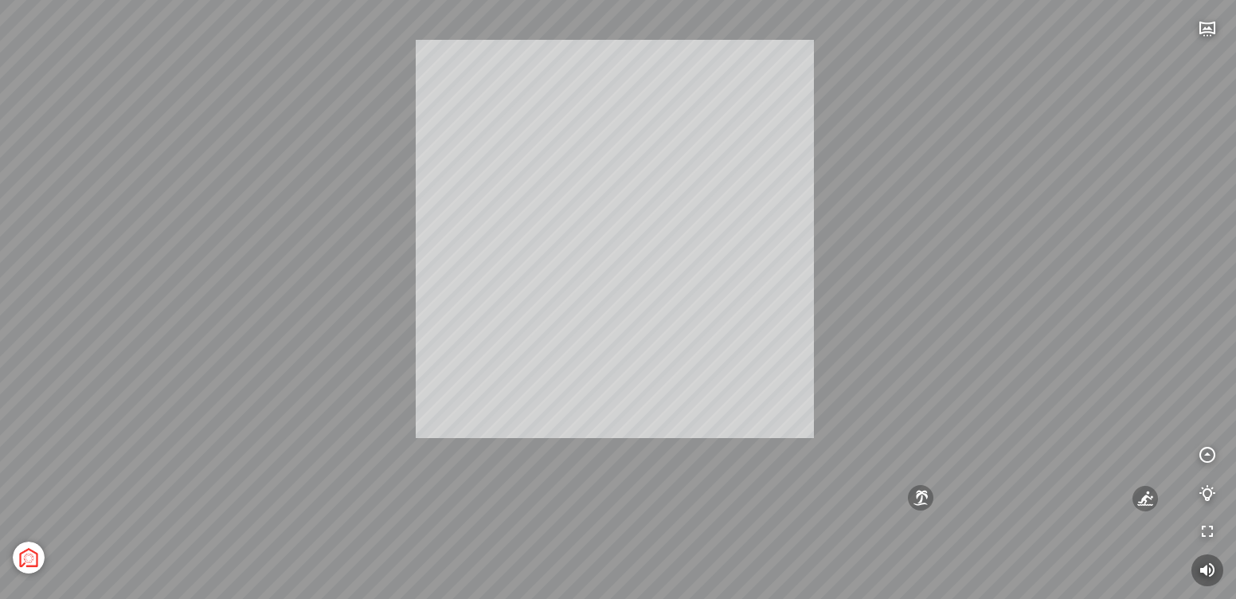
click at [968, 326] on div "[GEOGRAPHIC_DATA] 3.6 km KN Links [GEOGRAPHIC_DATA] 5.9 km Thể Thao Bãi Biển 0 …" at bounding box center [618, 299] width 1236 height 599
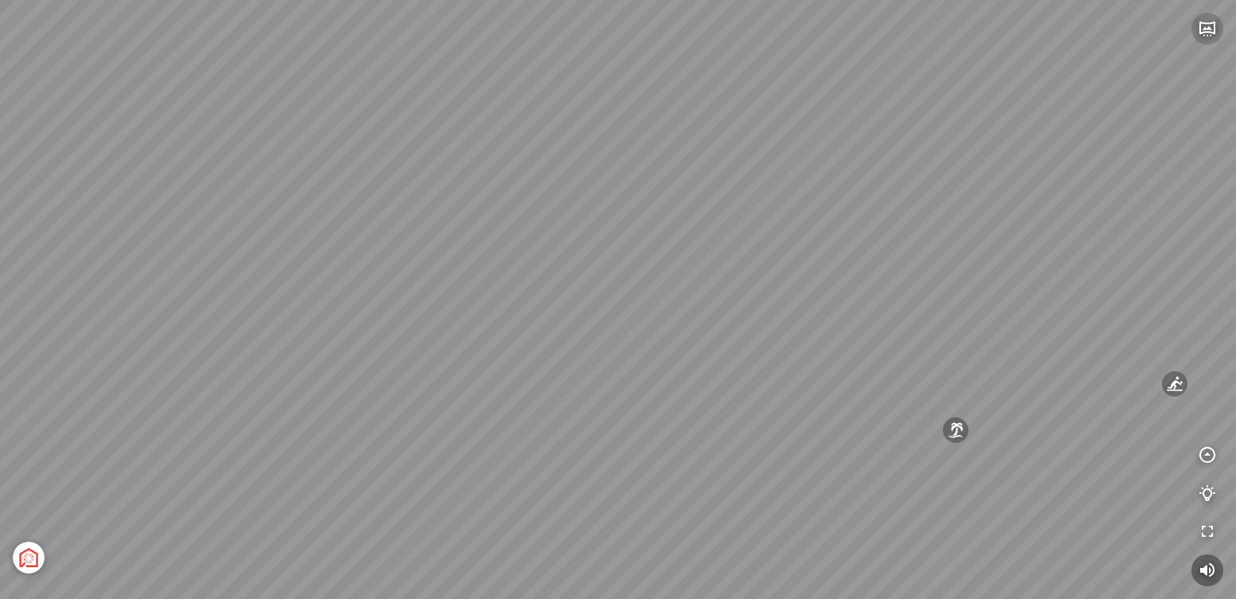
click at [1205, 27] on icon "button" at bounding box center [1207, 28] width 19 height 19
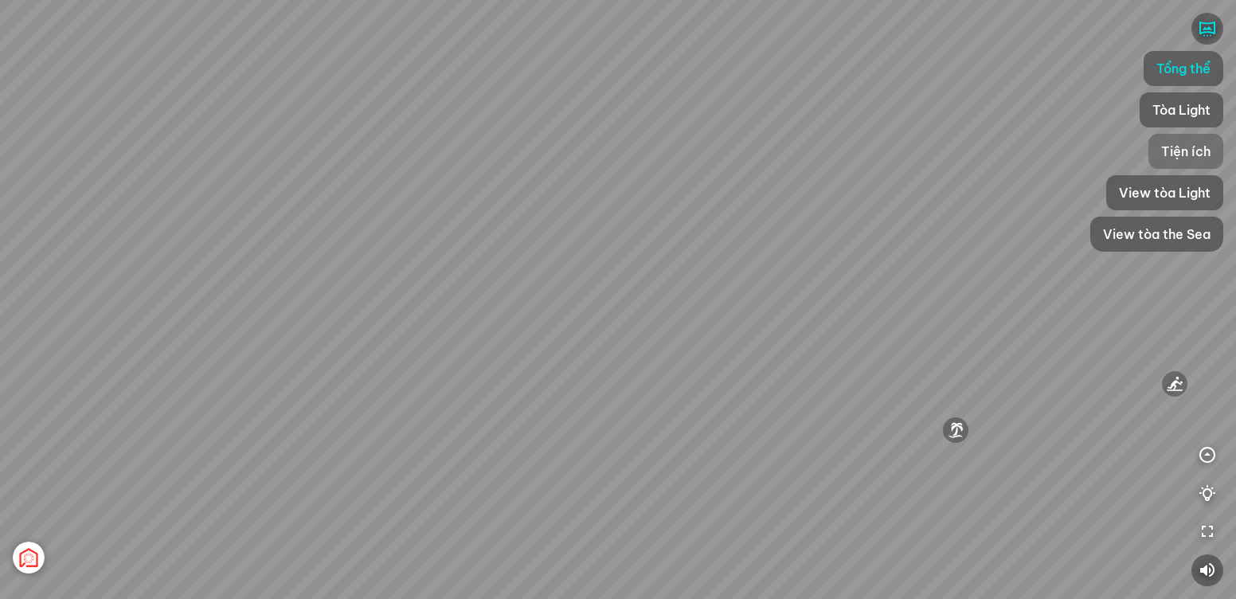
click at [1173, 156] on span "Tiện ích" at bounding box center [1186, 151] width 49 height 19
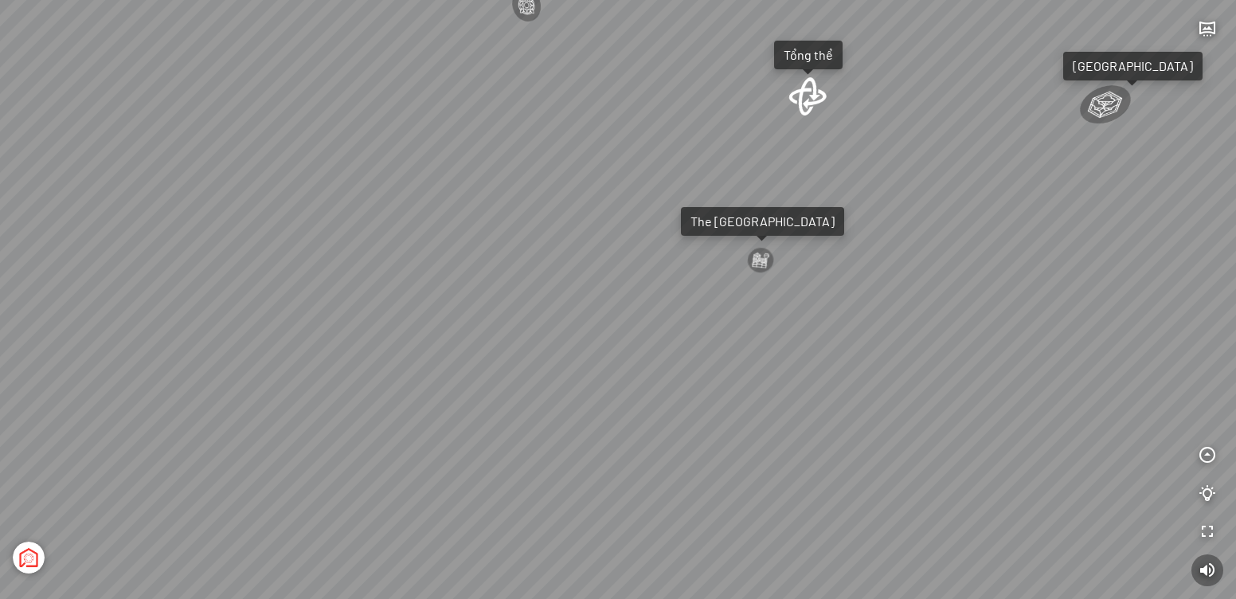
drag, startPoint x: 576, startPoint y: 352, endPoint x: 741, endPoint y: 335, distance: 165.8
click at [741, 335] on div "Tượng Tình Nhân Ali&Nino 0 km Spa Hồng Nhung 0 km Đài Nhạc Nước 0 undefined The…" at bounding box center [618, 299] width 1236 height 599
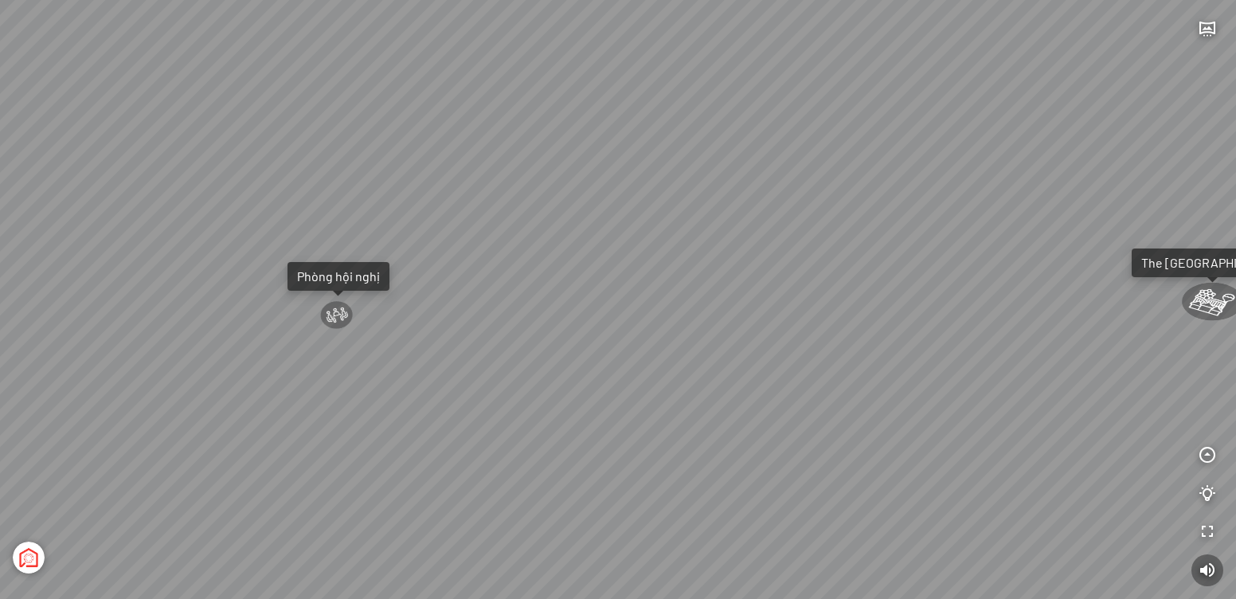
drag, startPoint x: 565, startPoint y: 349, endPoint x: 674, endPoint y: 310, distance: 115.9
click at [888, 299] on div "Tượng Tình Nhân Ali&Nino 0 km Spa Hồng Nhung 0 km Đài Nhạc Nước 0 undefined The…" at bounding box center [618, 299] width 1236 height 599
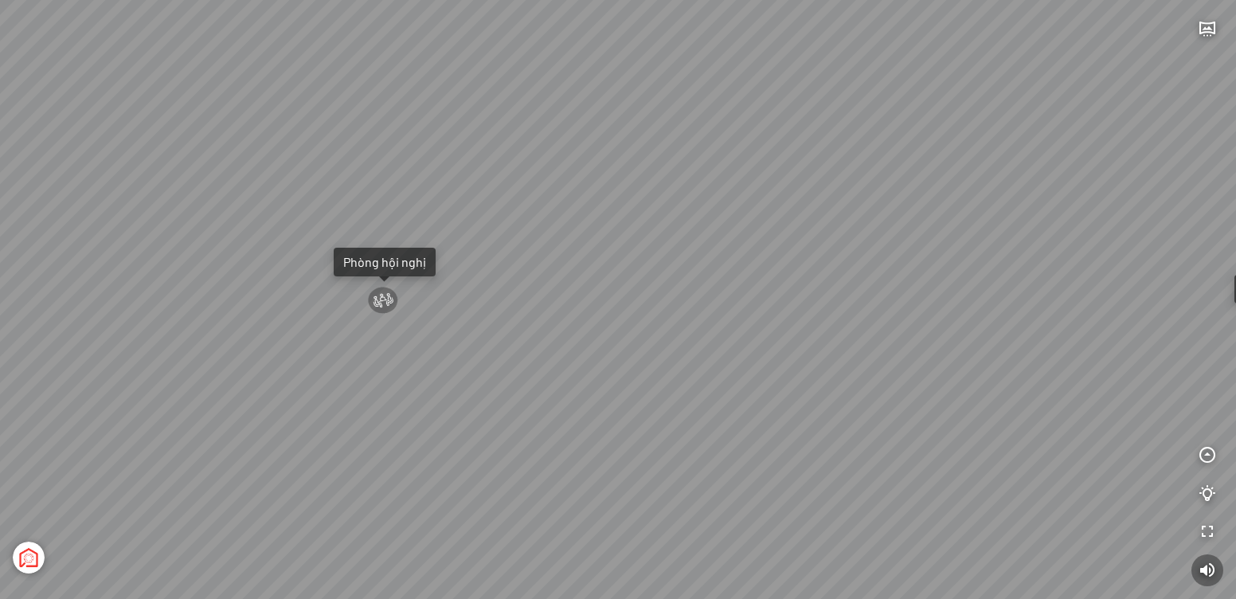
drag, startPoint x: 524, startPoint y: 320, endPoint x: 903, endPoint y: 310, distance: 379.3
click at [903, 310] on div "Tượng Tình Nhân Ali&Nino 0 km Spa Hồng Nhung 0 km Đài Nhạc Nước 0 undefined The…" at bounding box center [618, 299] width 1236 height 599
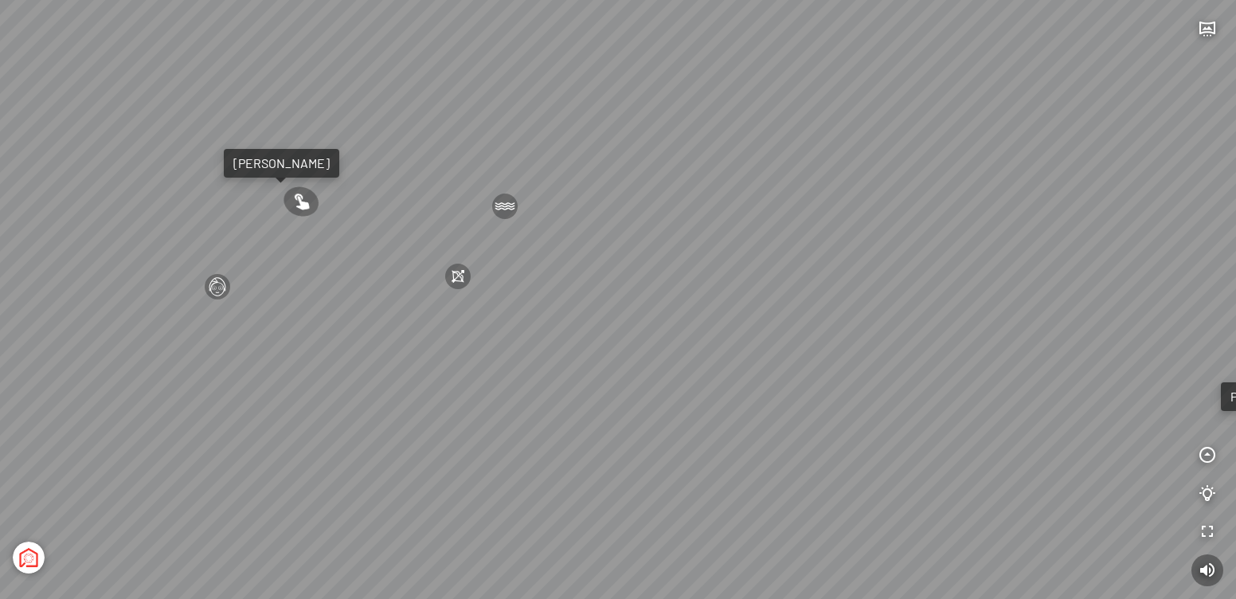
drag, startPoint x: 566, startPoint y: 315, endPoint x: 805, endPoint y: 313, distance: 239.8
click at [805, 313] on div "Tượng Tình Nhân Ali&Nino 0 km Spa Hồng Nhung 0 km Đài Nhạc Nước 0 undefined The…" at bounding box center [618, 299] width 1236 height 599
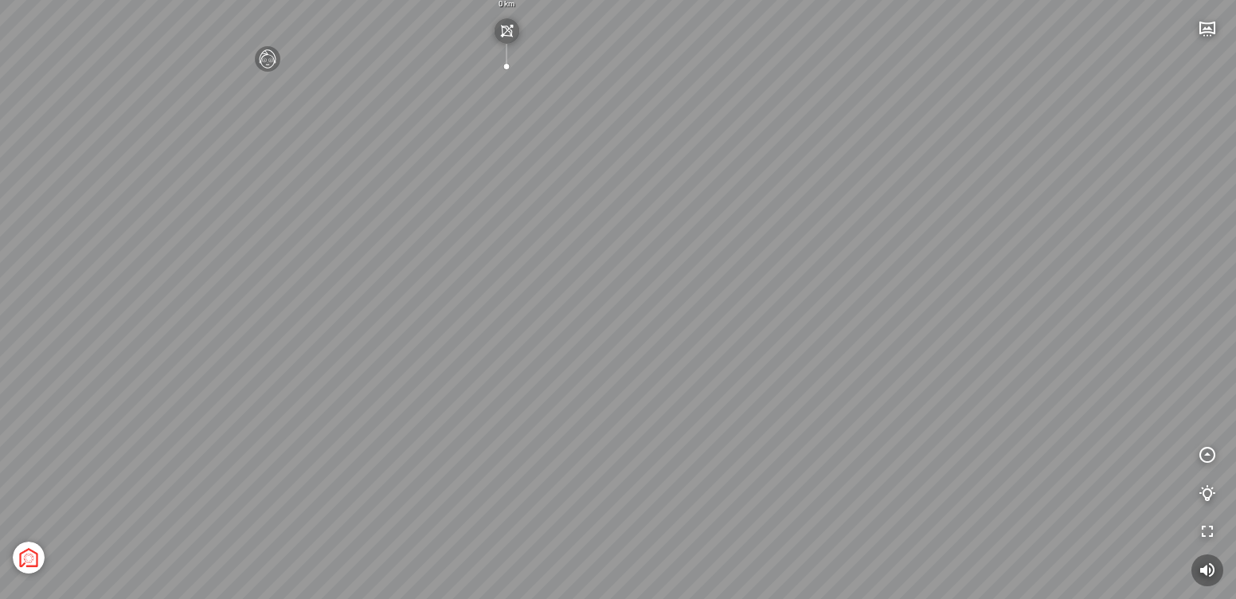
drag, startPoint x: 608, startPoint y: 445, endPoint x: 563, endPoint y: 241, distance: 208.8
click at [566, 233] on div "Tượng Tình Nhân Ali&Nino 0 km Spa Hồng Nhung 0 km Đài Nhạc Nước 0 undefined The…" at bounding box center [618, 299] width 1236 height 599
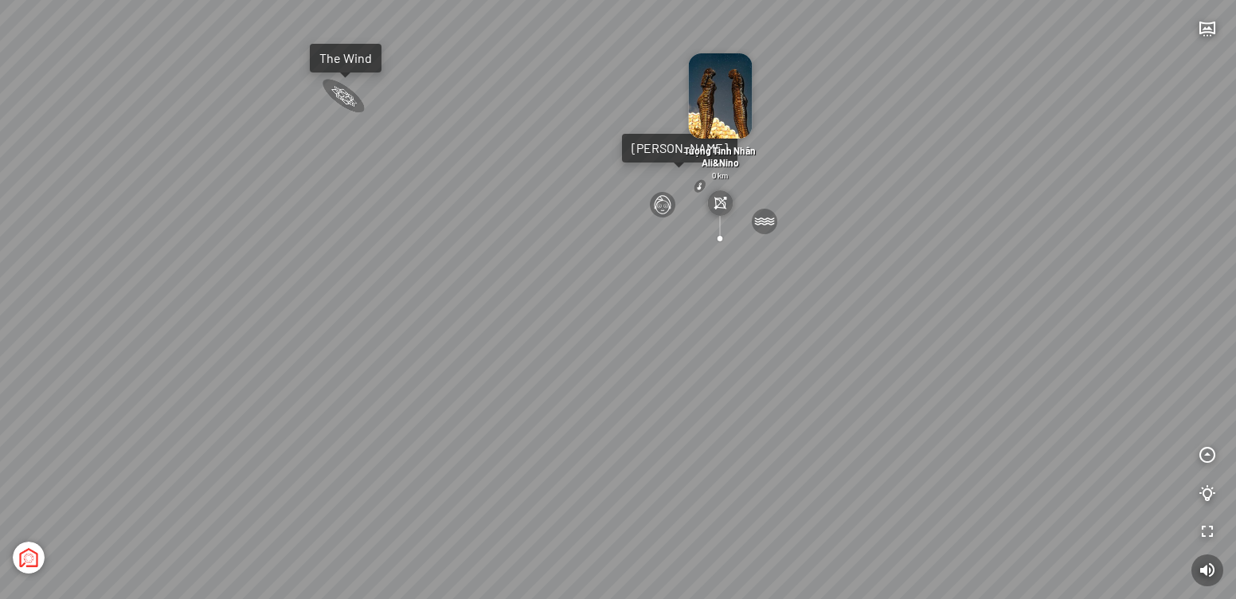
drag, startPoint x: 646, startPoint y: 410, endPoint x: 713, endPoint y: 410, distance: 66.9
click at [713, 410] on div "Tượng Tình Nhân Ali&Nino 0 km Spa Hồng Nhung 0 km Đài Nhạc Nước 0 undefined The…" at bounding box center [618, 299] width 1236 height 599
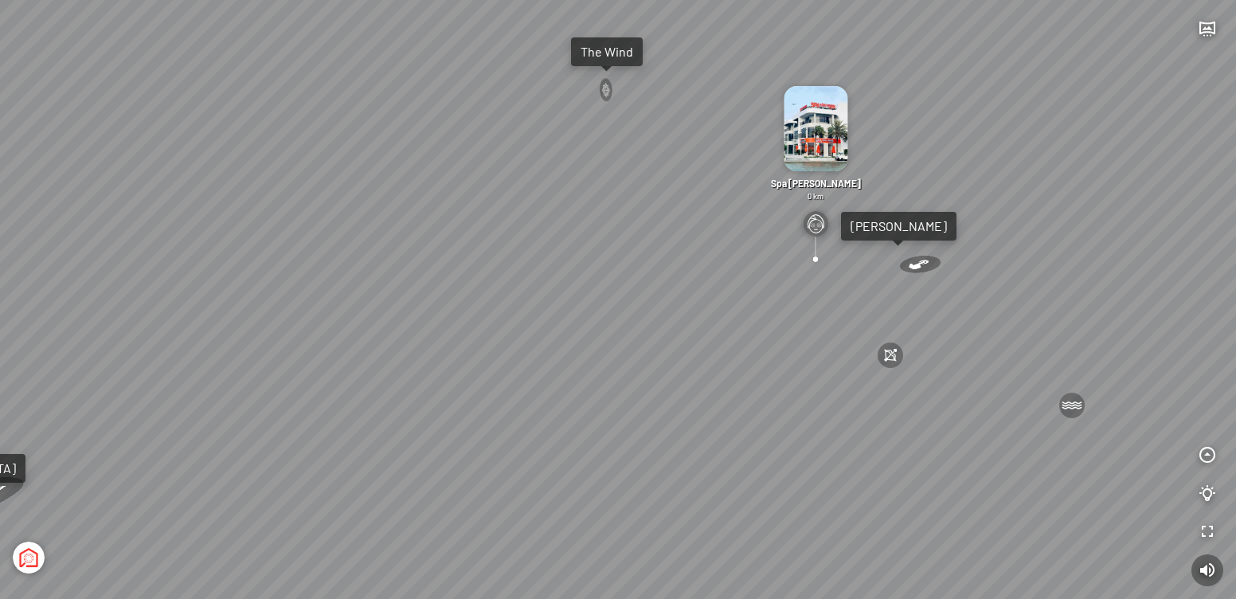
drag, startPoint x: 623, startPoint y: 405, endPoint x: 774, endPoint y: 403, distance: 151.4
click at [870, 407] on div "Tượng Tình Nhân Ali&Nino 0 km Spa Hồng Nhung 0 km Đài Nhạc Nước 0 undefined The…" at bounding box center [618, 299] width 1236 height 599
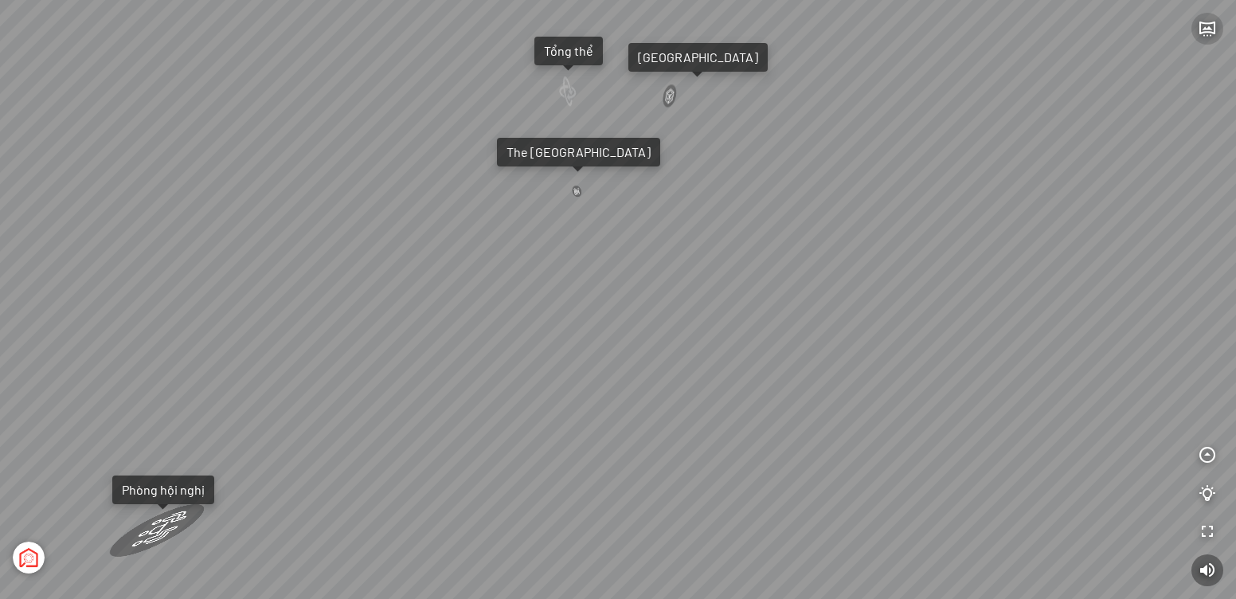
click at [1205, 29] on icon "button" at bounding box center [1207, 28] width 19 height 19
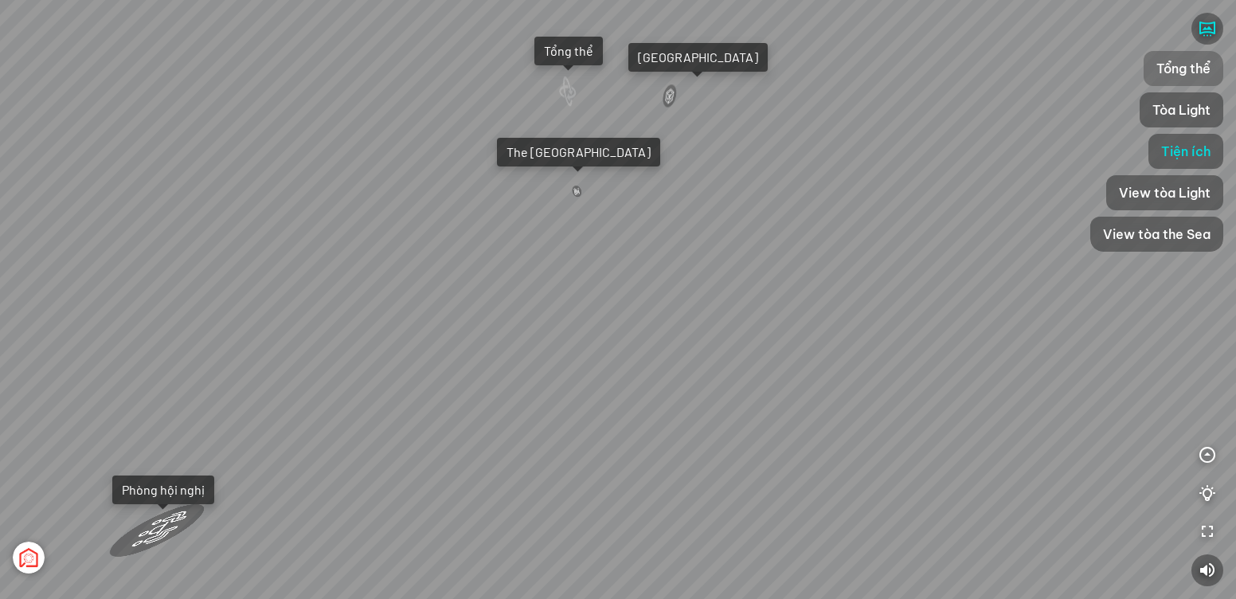
click at [1181, 68] on span "Tổng thể" at bounding box center [1184, 68] width 54 height 19
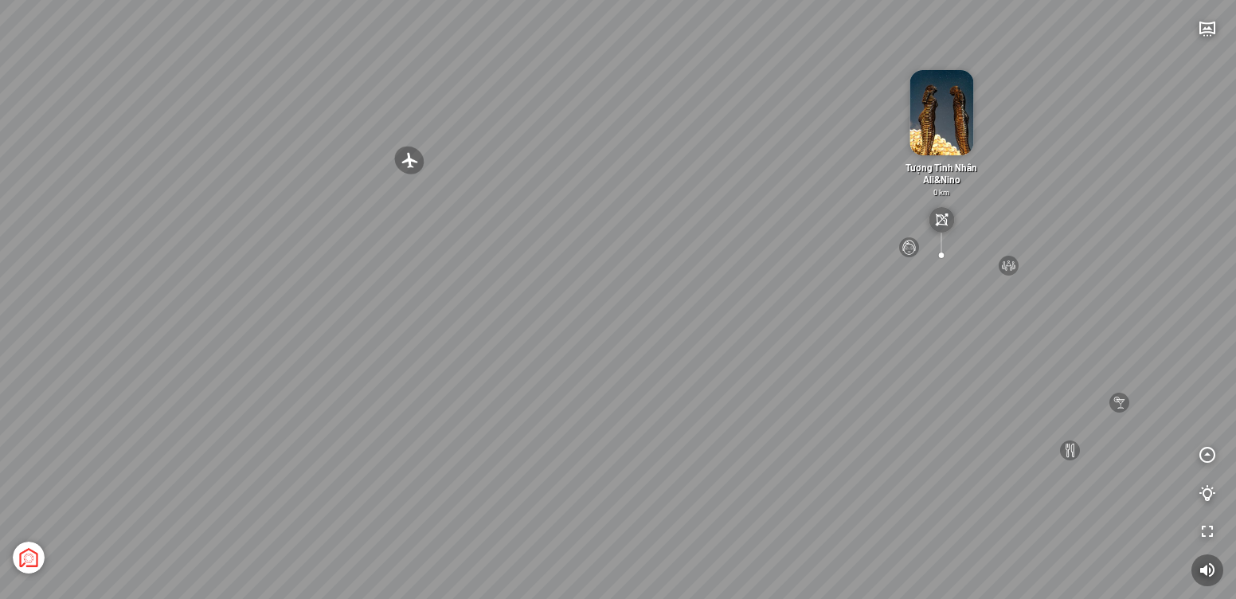
drag, startPoint x: 722, startPoint y: 502, endPoint x: 998, endPoint y: 495, distance: 276.5
click at [998, 495] on div "[GEOGRAPHIC_DATA] 3.6 km KN Links [GEOGRAPHIC_DATA] 5.9 km Thể Thao Bãi Biển 0 …" at bounding box center [618, 299] width 1236 height 599
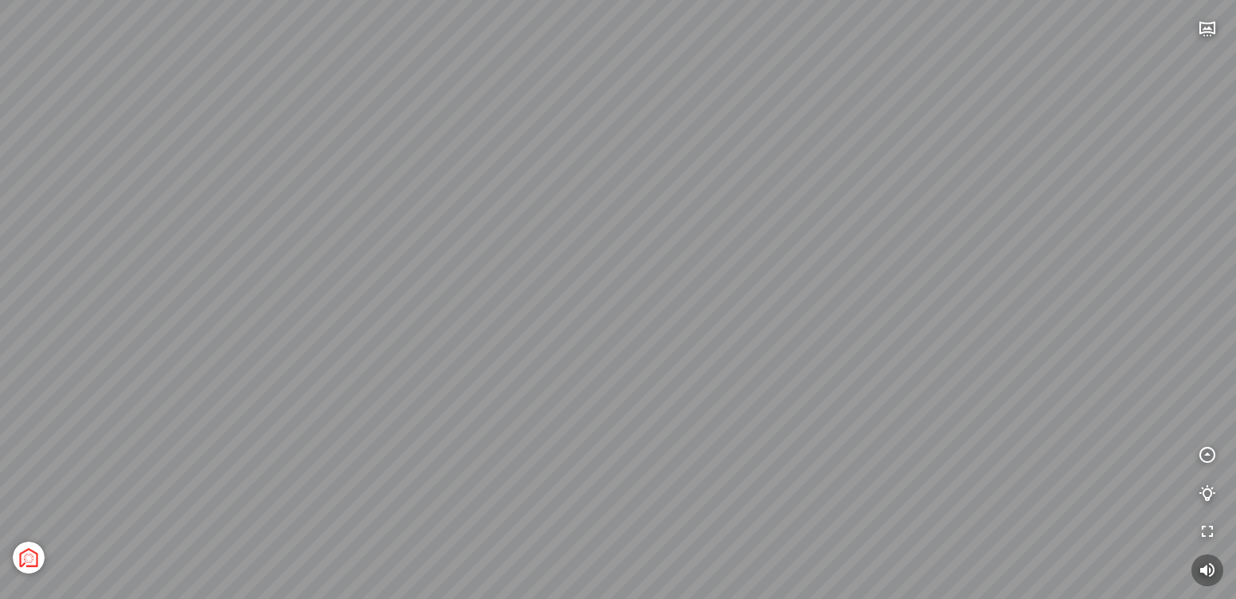
drag, startPoint x: 677, startPoint y: 468, endPoint x: 473, endPoint y: 409, distance: 212.1
click at [473, 409] on div "[GEOGRAPHIC_DATA] 3.6 km KN Links [GEOGRAPHIC_DATA] 5.9 km Thể Thao Bãi Biển 0 …" at bounding box center [618, 299] width 1236 height 599
drag, startPoint x: 750, startPoint y: 445, endPoint x: 650, endPoint y: 445, distance: 100.4
click at [650, 445] on div "[GEOGRAPHIC_DATA] 3.6 km KN Links [GEOGRAPHIC_DATA] 5.9 km Thể Thao Bãi Biển 0 …" at bounding box center [618, 299] width 1236 height 599
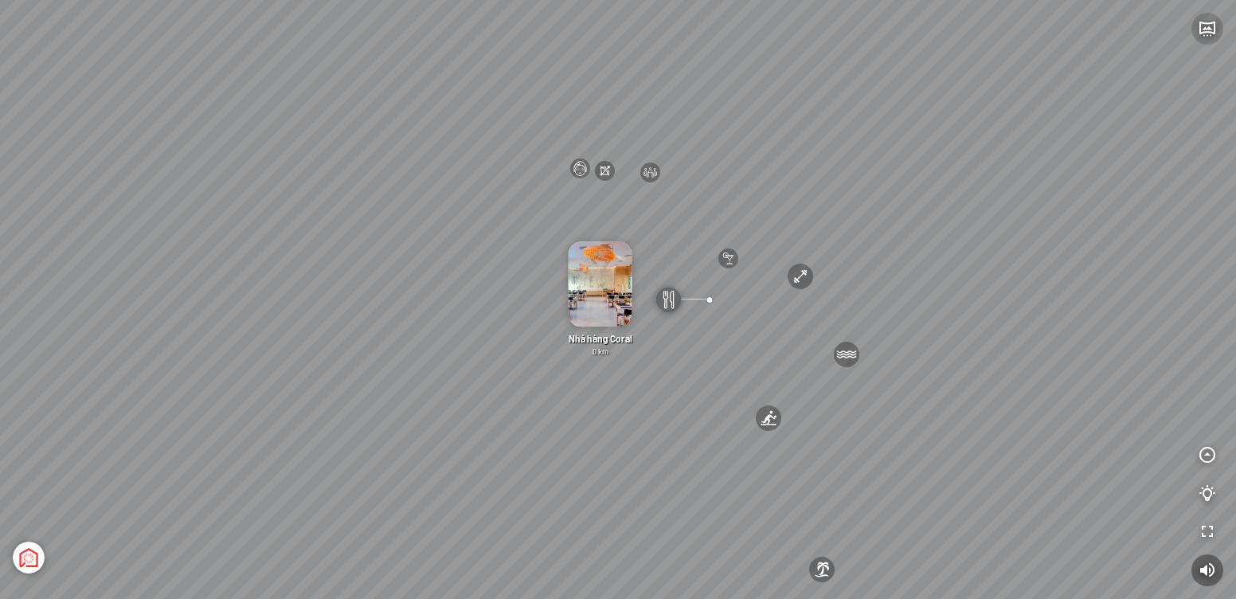
click at [1209, 30] on icon "button" at bounding box center [1207, 28] width 19 height 19
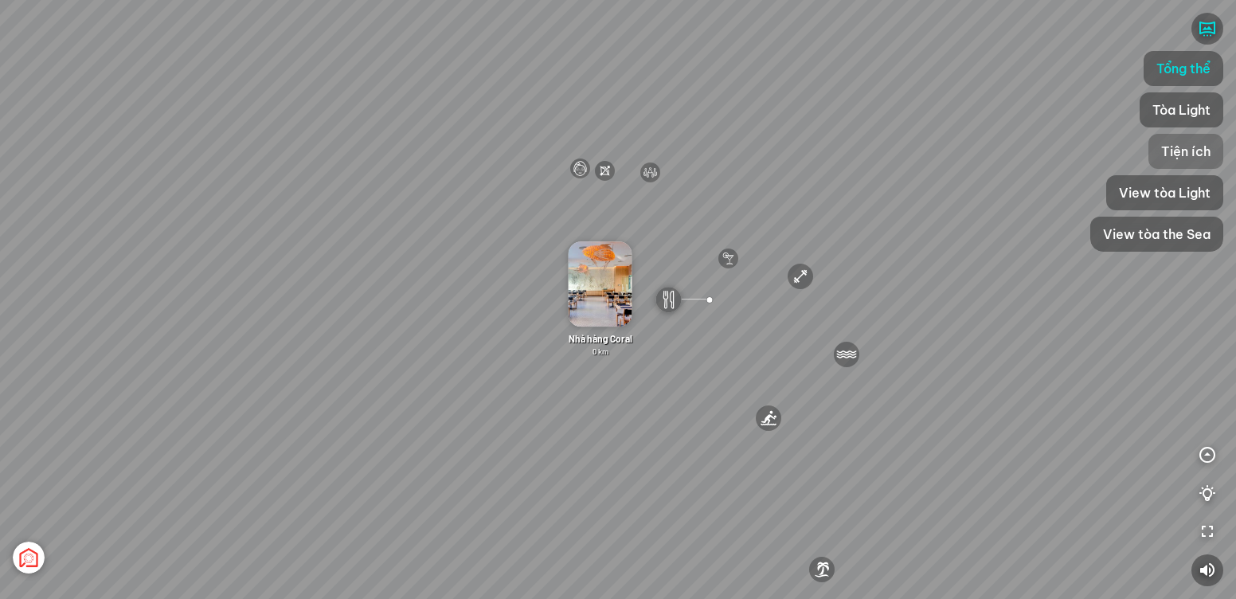
click at [1181, 145] on span "Tiện ích" at bounding box center [1186, 151] width 49 height 19
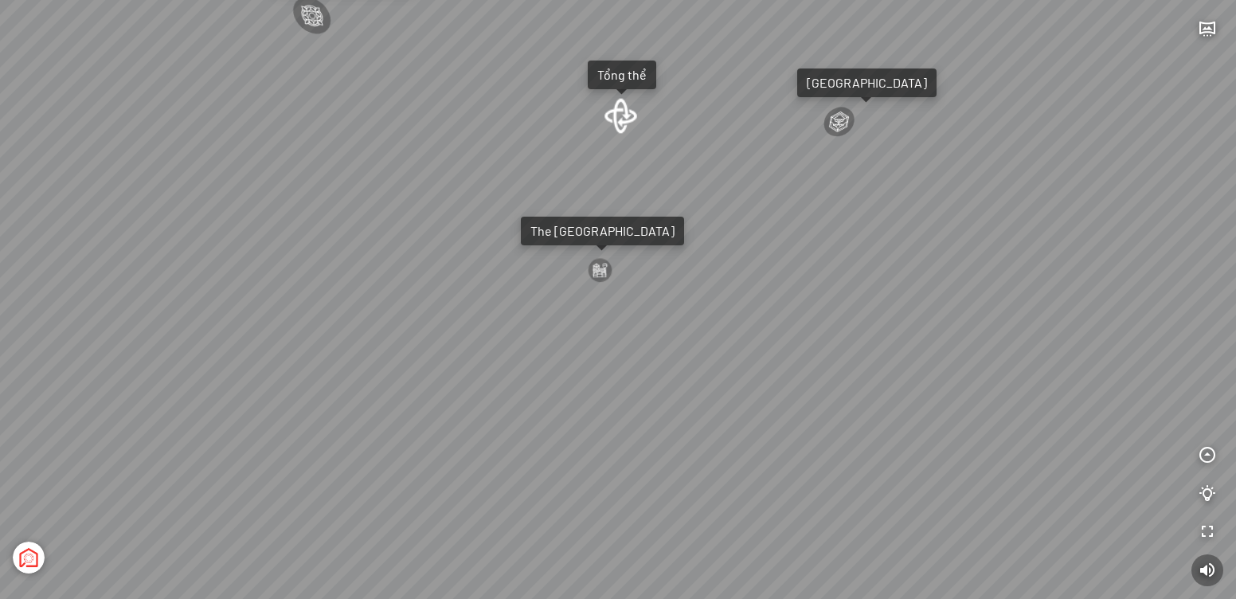
drag, startPoint x: 711, startPoint y: 237, endPoint x: 967, endPoint y: 241, distance: 255.7
click at [967, 241] on div "Tượng Tình Nhân Ali&Nino 0 km Spa Hồng Nhung 0 km Đài Nhạc Nước 0 undefined The…" at bounding box center [618, 299] width 1236 height 599
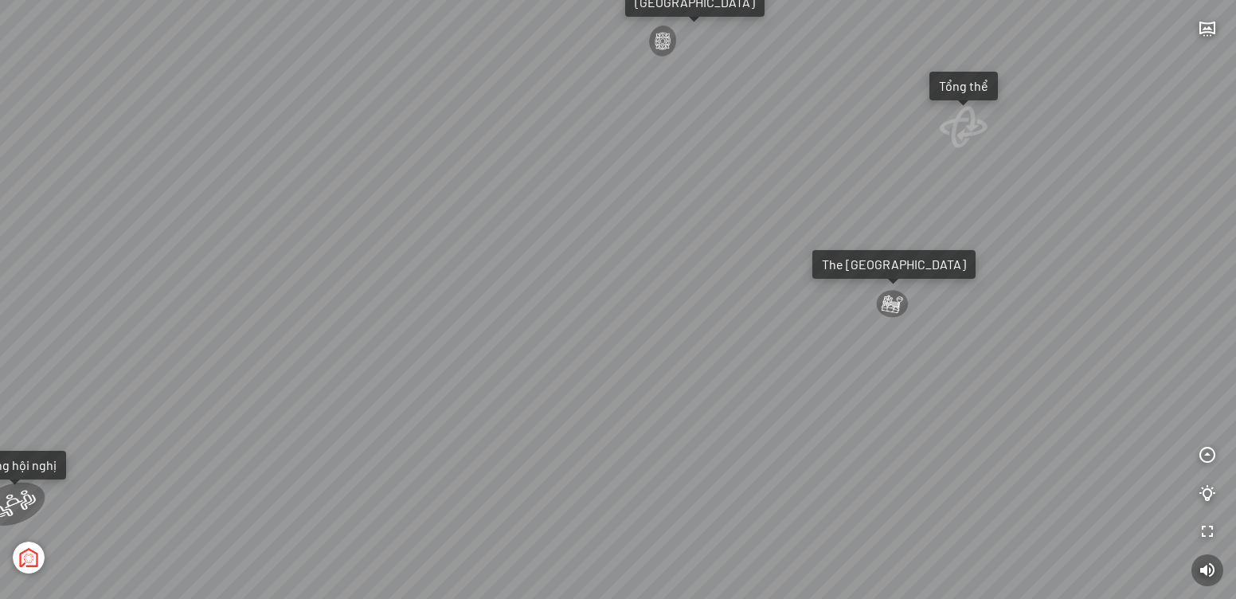
drag, startPoint x: 621, startPoint y: 224, endPoint x: 1060, endPoint y: 253, distance: 440.7
click at [1060, 253] on div "Tượng Tình Nhân Ali&Nino 0 km Spa Hồng Nhung 0 km Đài Nhạc Nước 0 undefined The…" at bounding box center [618, 299] width 1236 height 599
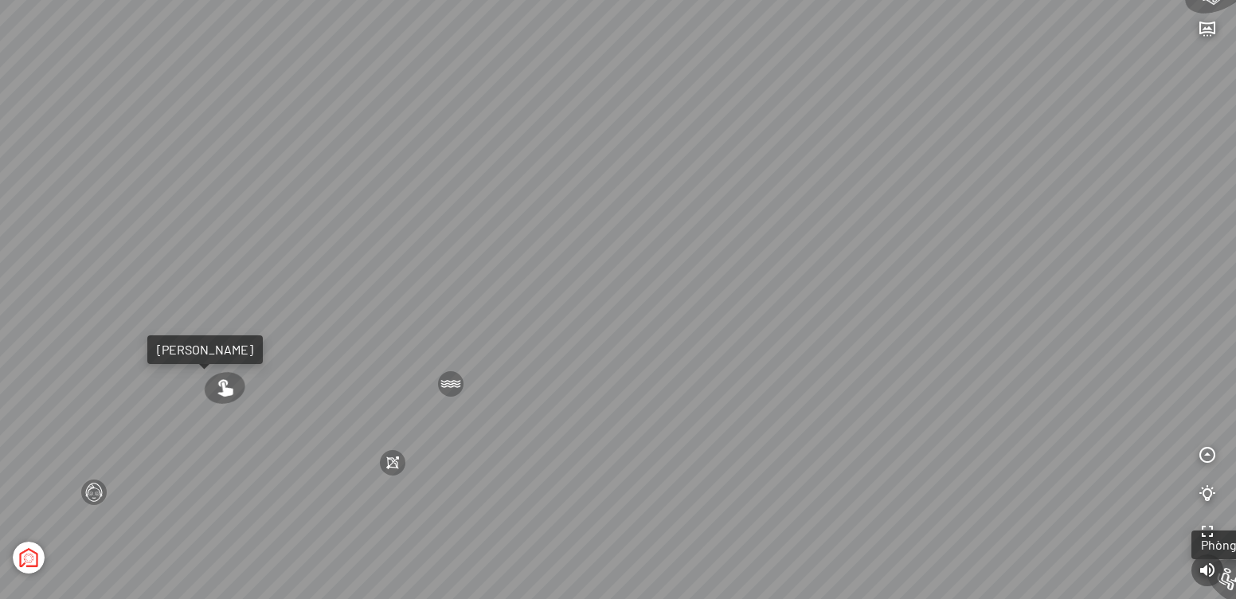
drag, startPoint x: 517, startPoint y: 221, endPoint x: 868, endPoint y: 256, distance: 353.0
click at [877, 254] on div "Tượng Tình Nhân Ali&Nino 0 km Spa Hồng Nhung 0 km Đài Nhạc Nước 0 undefined The…" at bounding box center [618, 299] width 1236 height 599
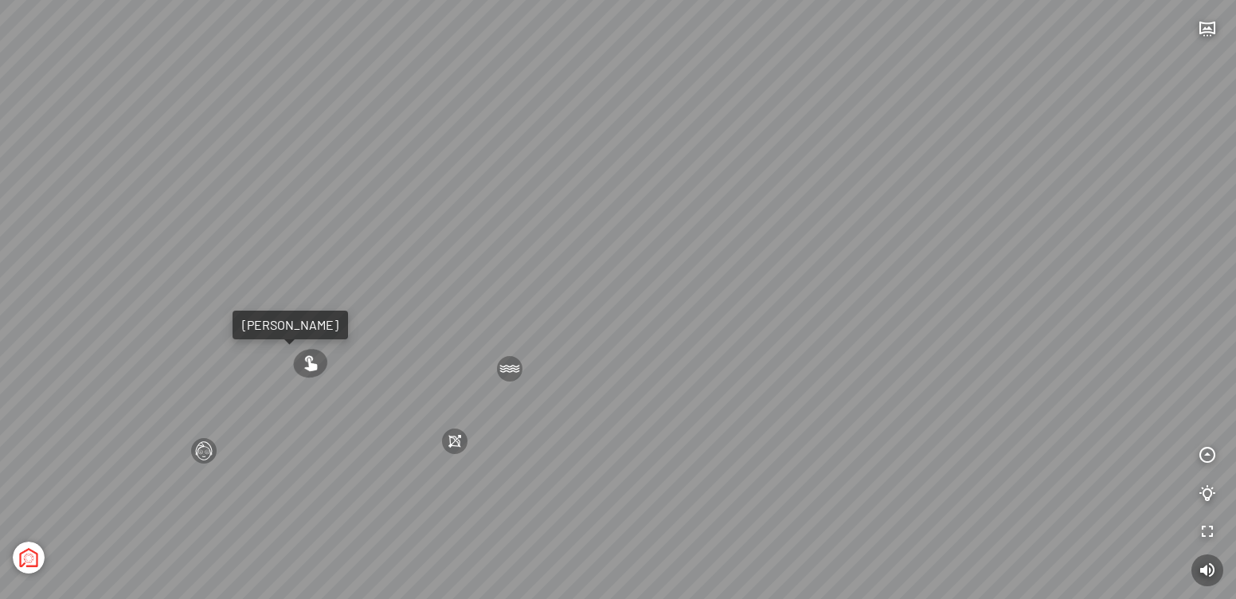
drag, startPoint x: 621, startPoint y: 292, endPoint x: 820, endPoint y: 264, distance: 201.2
click at [822, 264] on div "Tượng Tình Nhân Ali&Nino 0 km Spa Hồng Nhung 0 km Đài Nhạc Nước 0 undefined The…" at bounding box center [618, 299] width 1236 height 599
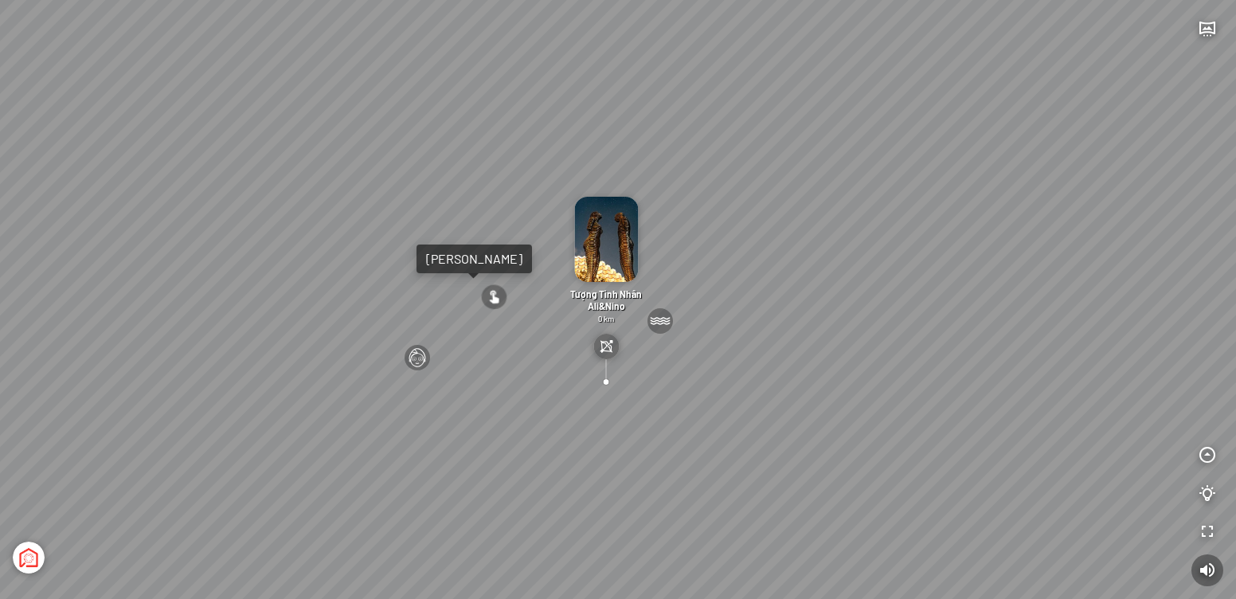
drag, startPoint x: 699, startPoint y: 264, endPoint x: 552, endPoint y: 229, distance: 150.7
click at [687, 232] on div "Tượng Tình Nhân Ali&Nino 0 km Spa Hồng Nhung 0 km Đài Nhạc Nước 0 undefined The…" at bounding box center [618, 299] width 1236 height 599
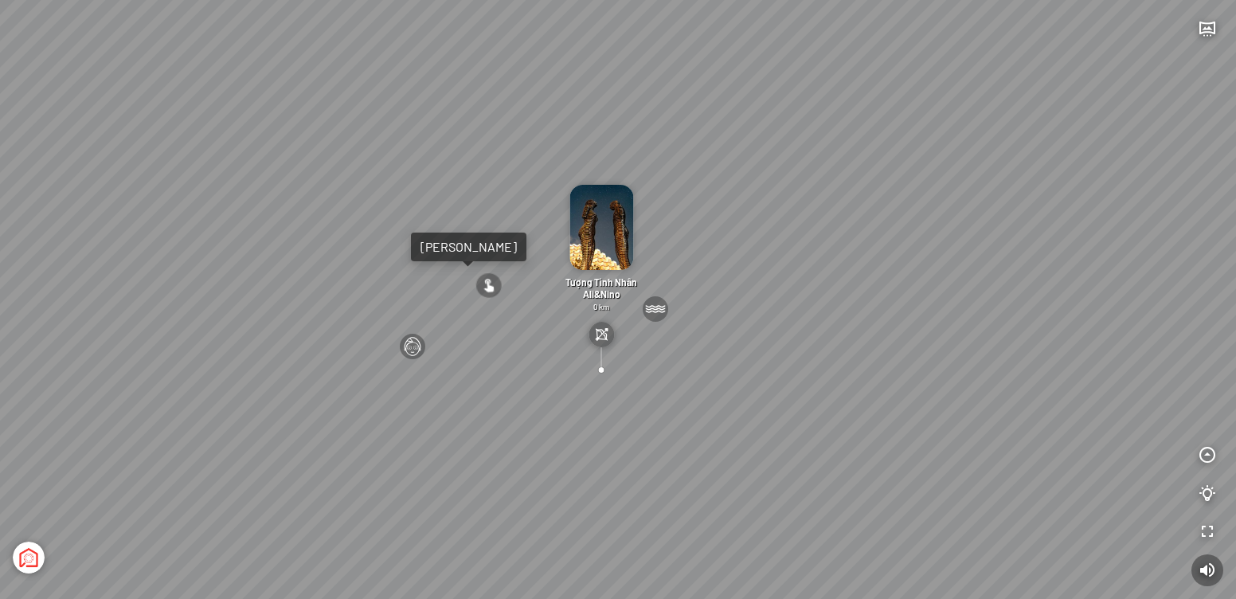
click at [488, 283] on div at bounding box center [488, 286] width 29 height 29
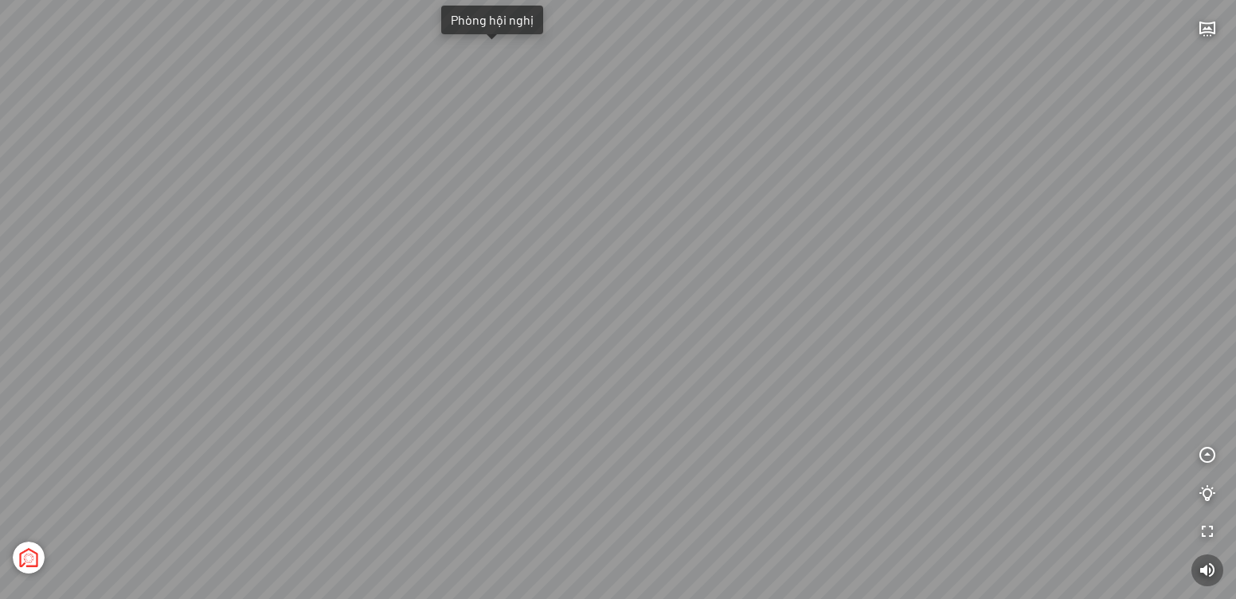
drag, startPoint x: 609, startPoint y: 362, endPoint x: 601, endPoint y: 167, distance: 194.5
click at [601, 167] on div "Đài Nhạc Nước 0 undefined Spa Hồng Nhung 0 km Tượng Tình Nhân Ali&Nino 0 km [GE…" at bounding box center [618, 299] width 1236 height 599
drag, startPoint x: 625, startPoint y: 271, endPoint x: 637, endPoint y: 283, distance: 17.5
click at [637, 283] on div "Đài Nhạc Nước 0 undefined Spa Hồng Nhung 0 km Tượng Tình Nhân Ali&Nino 0 km [GE…" at bounding box center [618, 299] width 1236 height 599
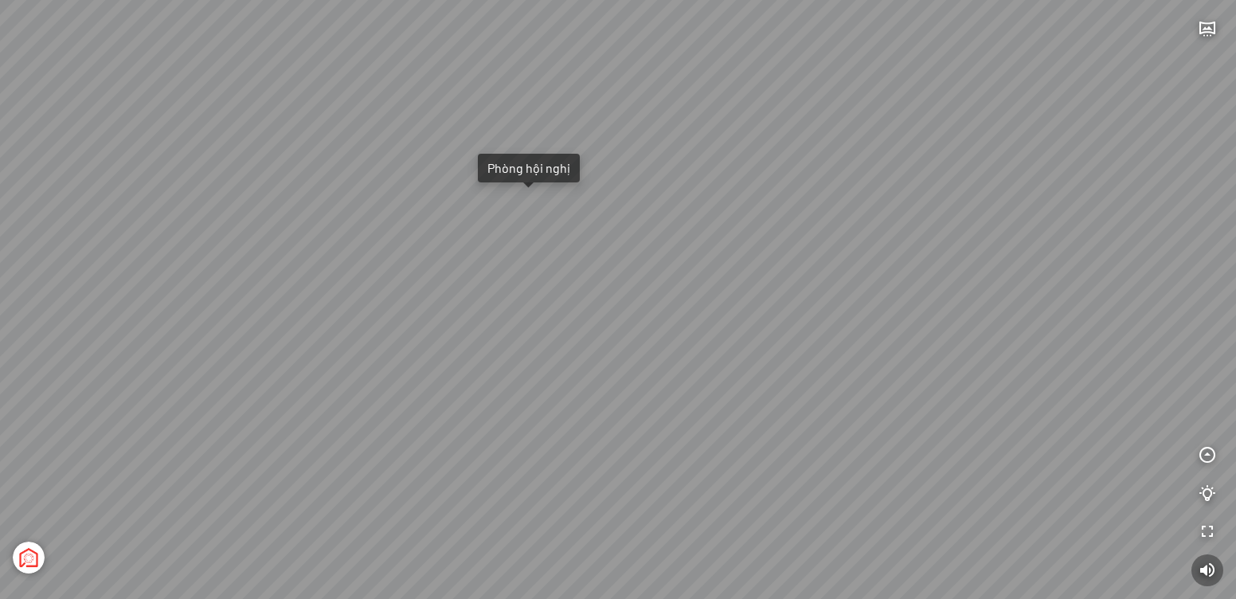
drag, startPoint x: 672, startPoint y: 285, endPoint x: 685, endPoint y: 437, distance: 152.0
click at [685, 437] on div "Đài Nhạc Nước 0 undefined Spa Hồng Nhung 0 km Tượng Tình Nhân Ali&Nino 0 km [GE…" at bounding box center [618, 299] width 1236 height 599
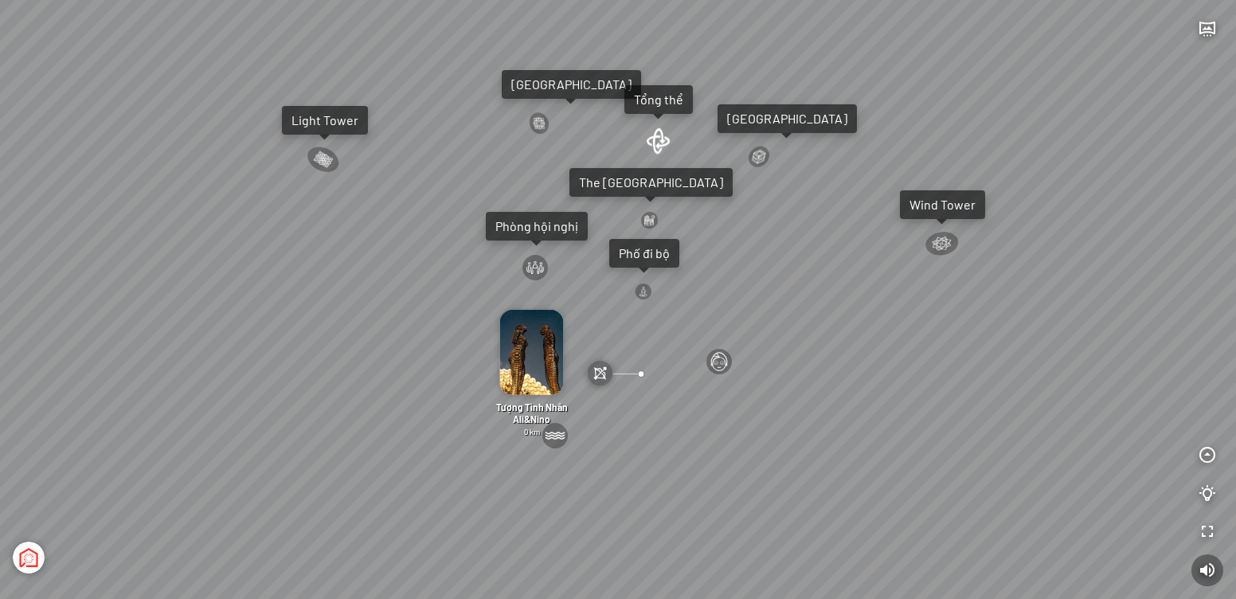
drag, startPoint x: 877, startPoint y: 389, endPoint x: 882, endPoint y: 445, distance: 56.8
click at [882, 445] on div "Đài Nhạc Nước 0 undefined Spa Hồng Nhung 0 km Tượng Tình Nhân Ali&Nino 0 km [GE…" at bounding box center [618, 299] width 1236 height 599
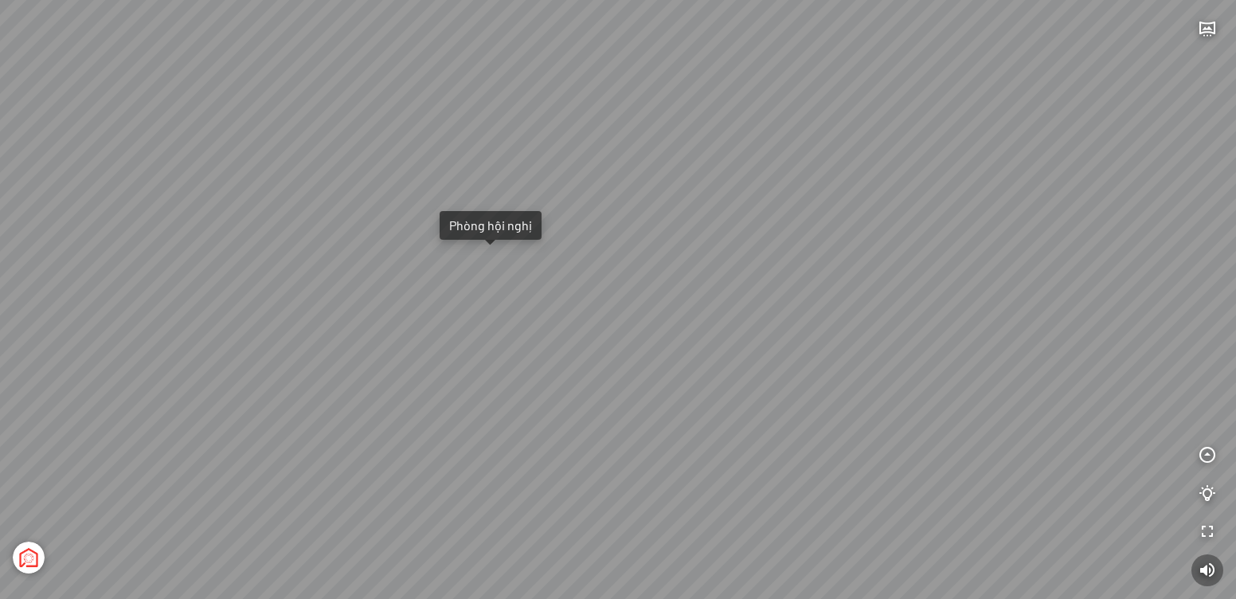
drag, startPoint x: 703, startPoint y: 316, endPoint x: 659, endPoint y: 310, distance: 45.1
click at [659, 310] on div "Đài Nhạc Nước 0 undefined Spa Hồng Nhung 0 km Tượng Tình Nhân Ali&Nino 0 km [GE…" at bounding box center [618, 299] width 1236 height 599
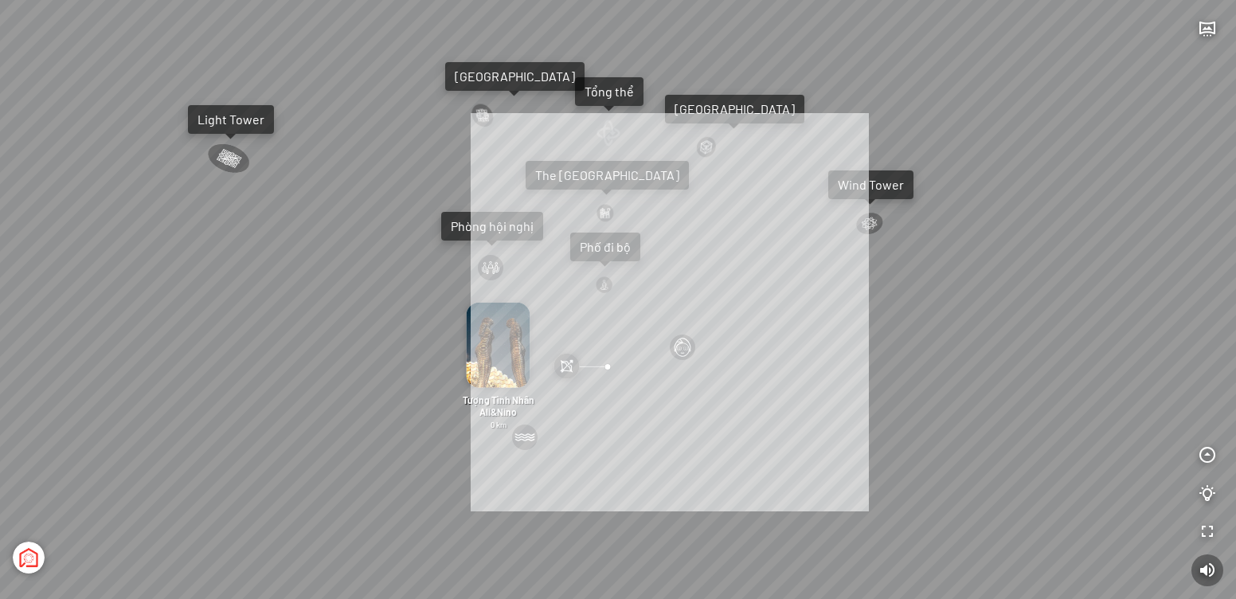
click at [670, 312] on div "Đài Nhạc Nước 0 undefined Spa Hồng Nhung 0 km Tượng Tình Nhân Ali&Nino 0 km [GE…" at bounding box center [618, 299] width 1236 height 599
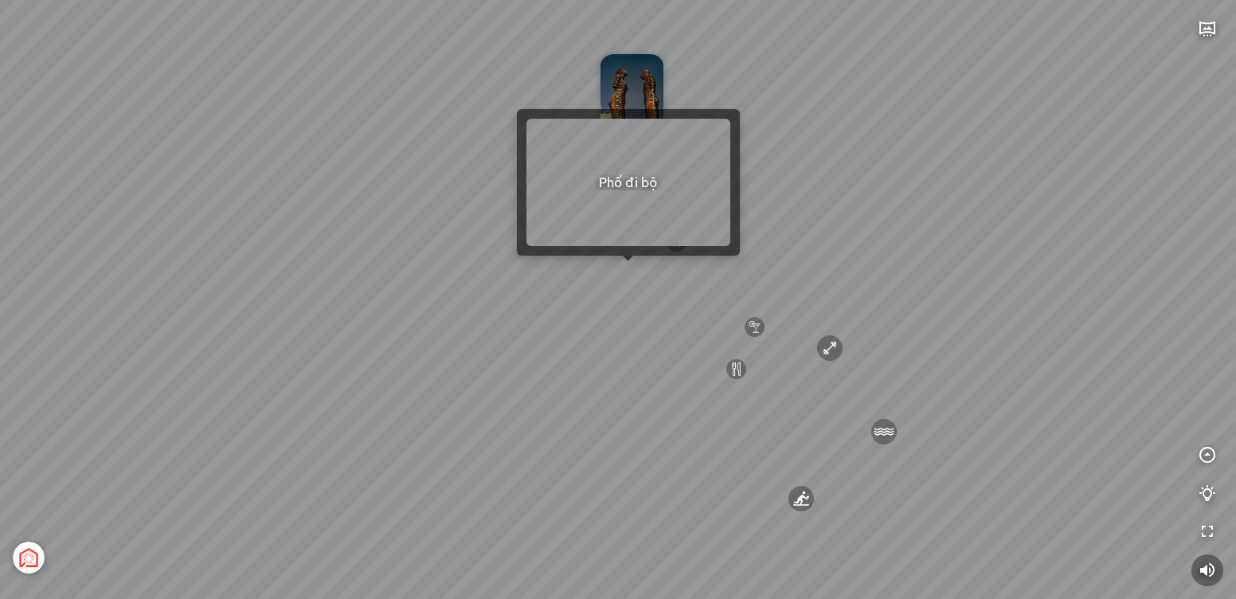
click at [627, 272] on div "[GEOGRAPHIC_DATA] 3.6 km KN Links [GEOGRAPHIC_DATA] 5.9 km Thể Thao Bãi Biển 0 …" at bounding box center [618, 299] width 1236 height 599
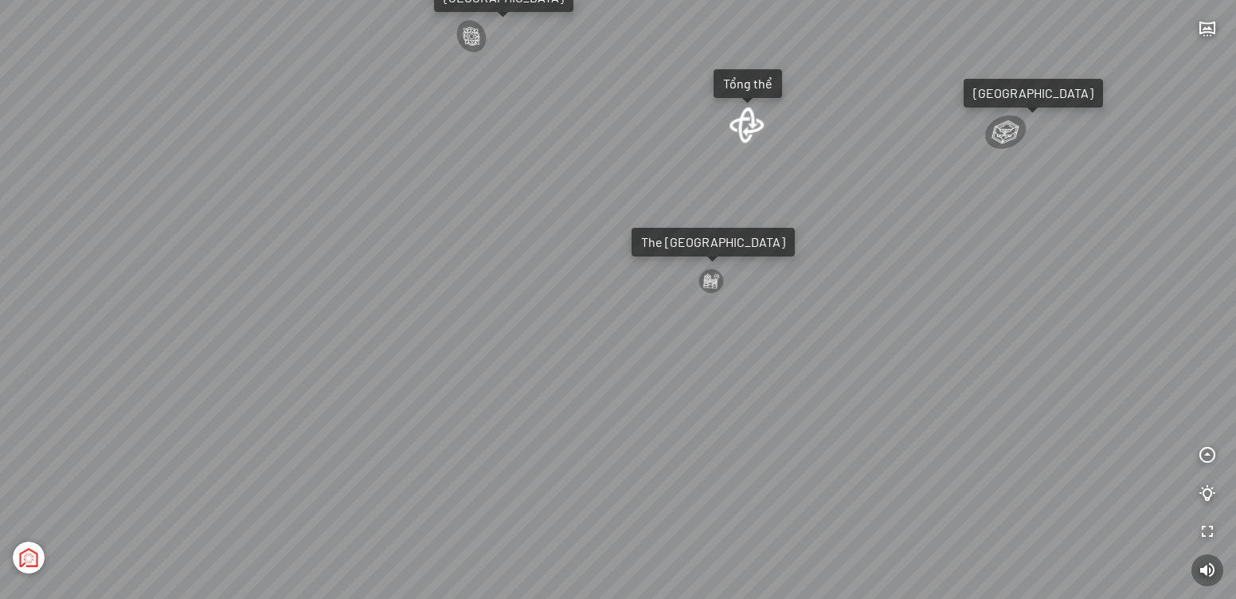
drag, startPoint x: 586, startPoint y: 338, endPoint x: 902, endPoint y: 369, distance: 317.8
click at [902, 369] on div "Tượng Tình Nhân Ali&Nino 0 km Spa Hồng Nhung 0 km Đài Nhạc Nước 0 undefined The…" at bounding box center [618, 299] width 1236 height 599
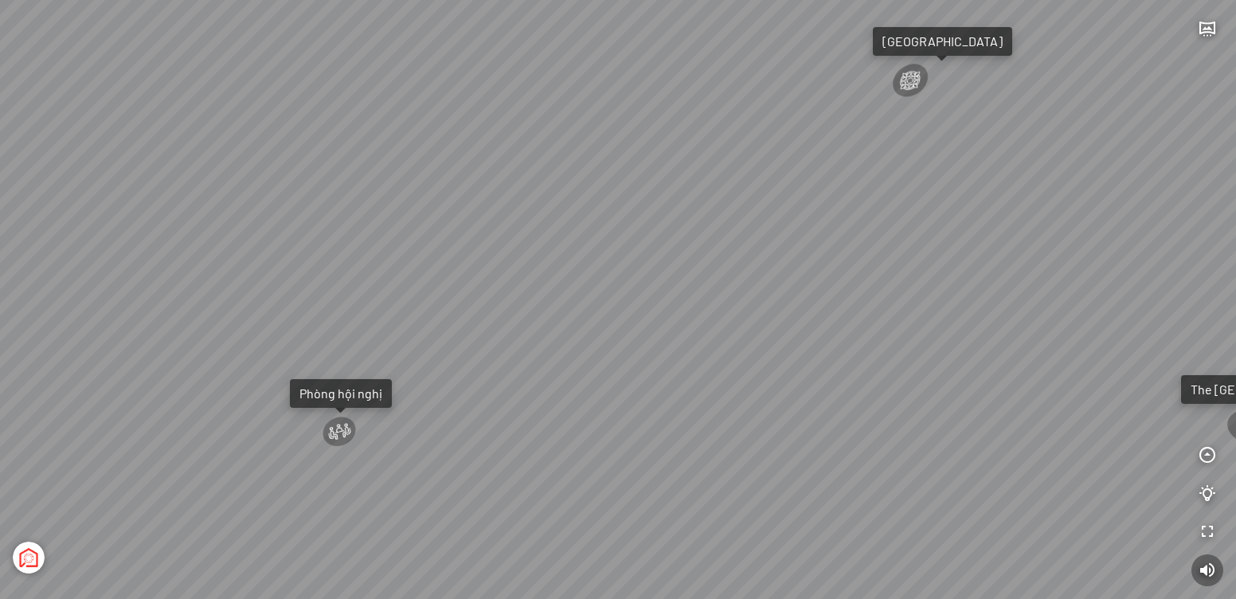
drag, startPoint x: 460, startPoint y: 329, endPoint x: 810, endPoint y: 357, distance: 351.6
click at [806, 356] on div "Tượng Tình Nhân Ali&Nino 0 km Spa Hồng Nhung 0 km Đài Nhạc Nước 0 undefined The…" at bounding box center [618, 299] width 1236 height 599
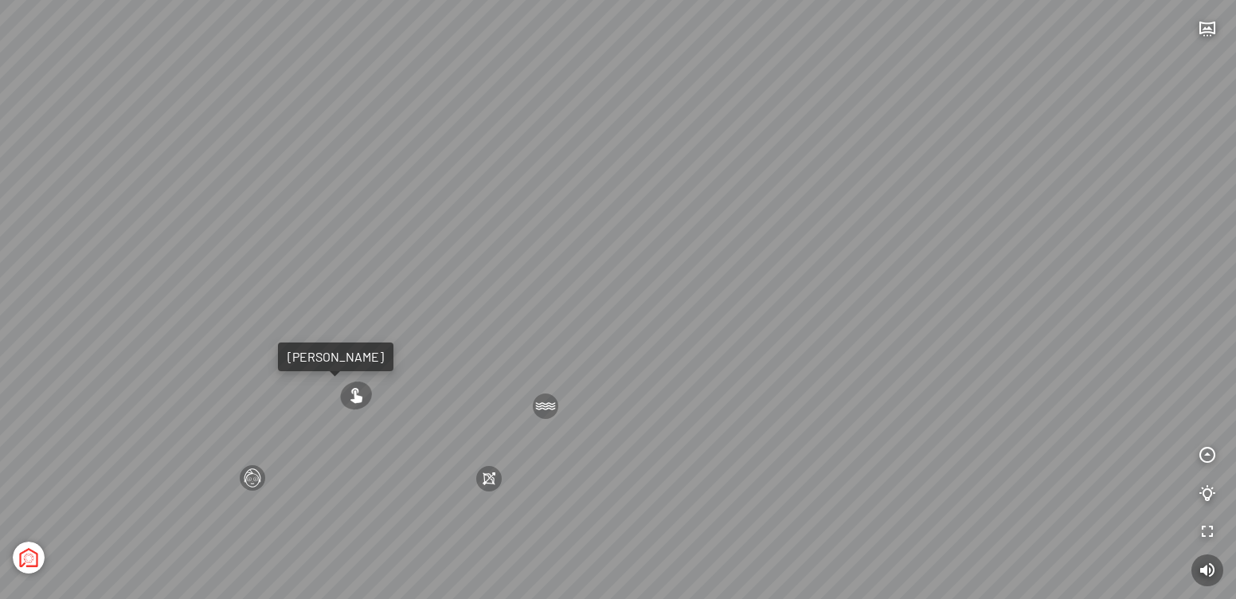
drag, startPoint x: 392, startPoint y: 304, endPoint x: 637, endPoint y: 305, distance: 244.6
click at [637, 305] on div "Tượng Tình Nhân Ali&Nino 0 km Spa Hồng Nhung 0 km Đài Nhạc Nước 0 undefined The…" at bounding box center [618, 299] width 1236 height 599
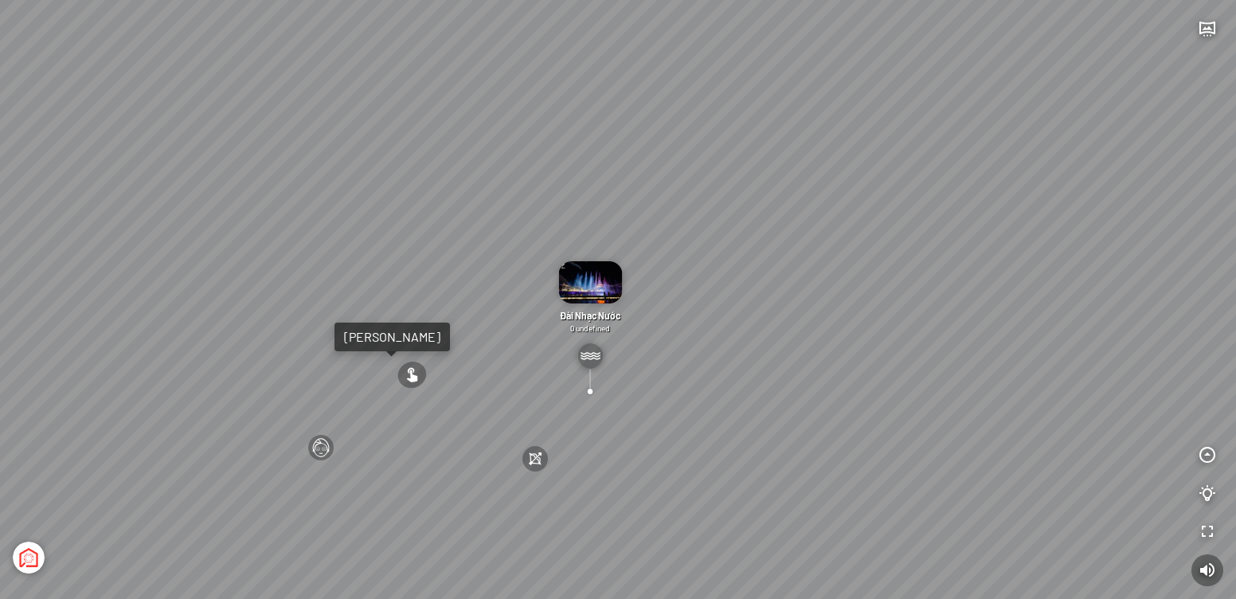
drag, startPoint x: 488, startPoint y: 361, endPoint x: 547, endPoint y: 343, distance: 61.5
click at [549, 344] on div "Tượng Tình Nhân Ali&Nino 0 km Spa Hồng Nhung 0 km Đài Nhạc Nước 0 undefined The…" at bounding box center [618, 299] width 1236 height 599
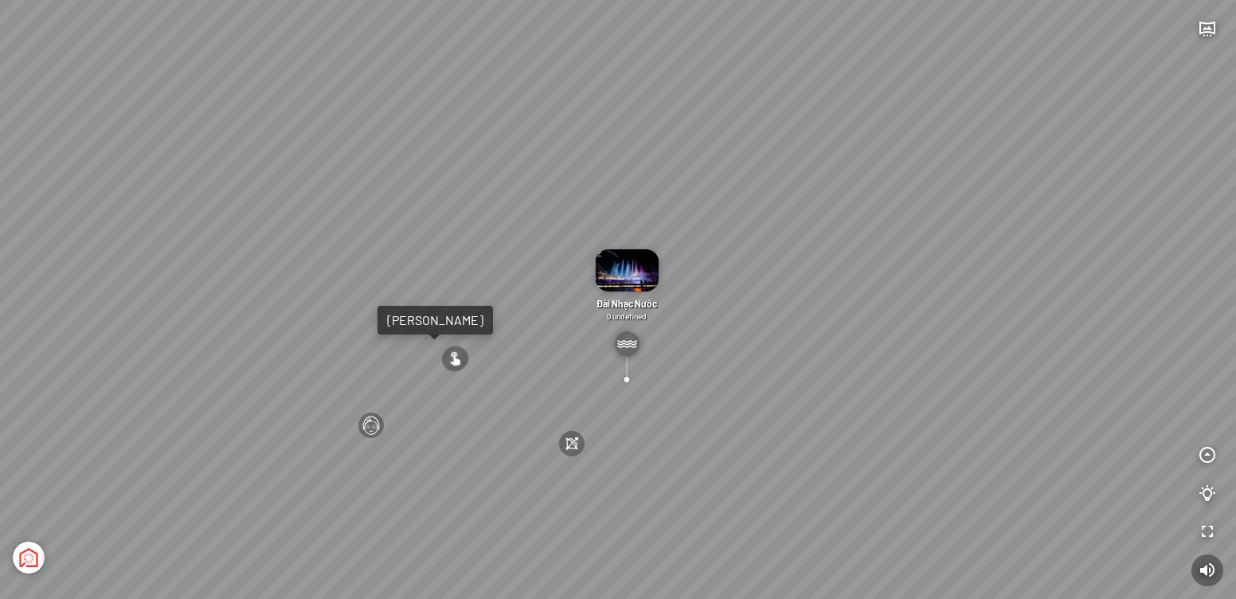
click at [453, 358] on div at bounding box center [455, 359] width 30 height 30
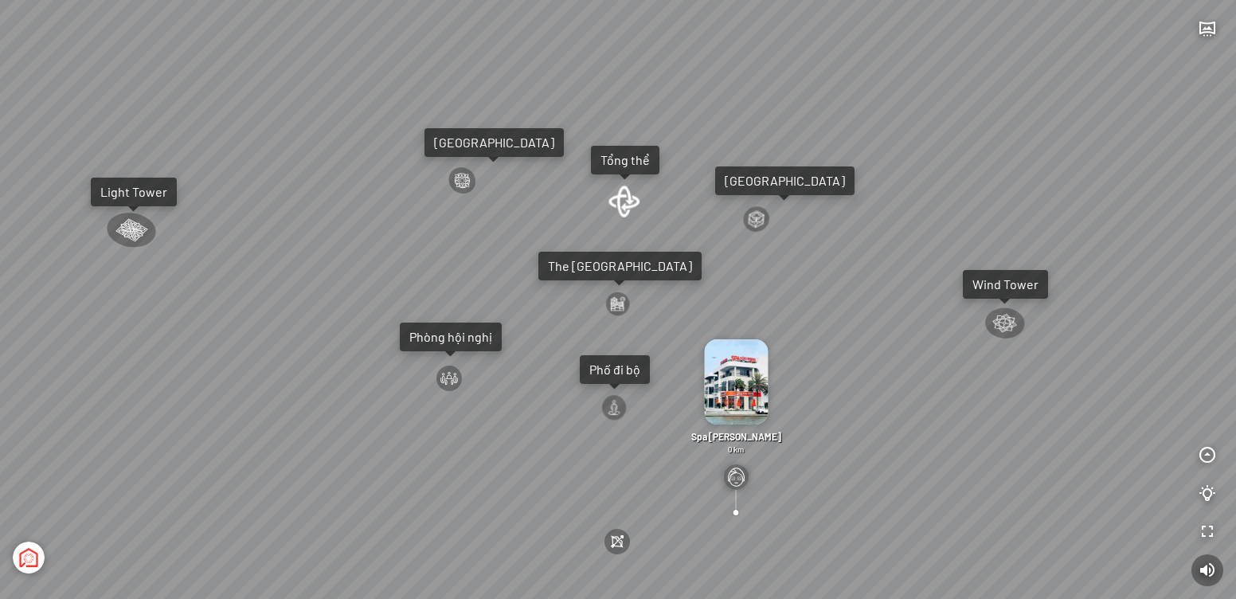
drag, startPoint x: 663, startPoint y: 336, endPoint x: 676, endPoint y: 335, distance: 13.6
click at [676, 335] on div "Đài Nhạc Nước 0 undefined Spa Hồng Nhung 0 km Tượng Tình Nhân Ali&Nino 0 km [GE…" at bounding box center [618, 299] width 1236 height 599
click at [672, 337] on div "Đài Nhạc Nước 0 undefined Spa Hồng Nhung 0 km Tượng Tình Nhân Ali&Nino 0 km [GE…" at bounding box center [618, 299] width 1236 height 599
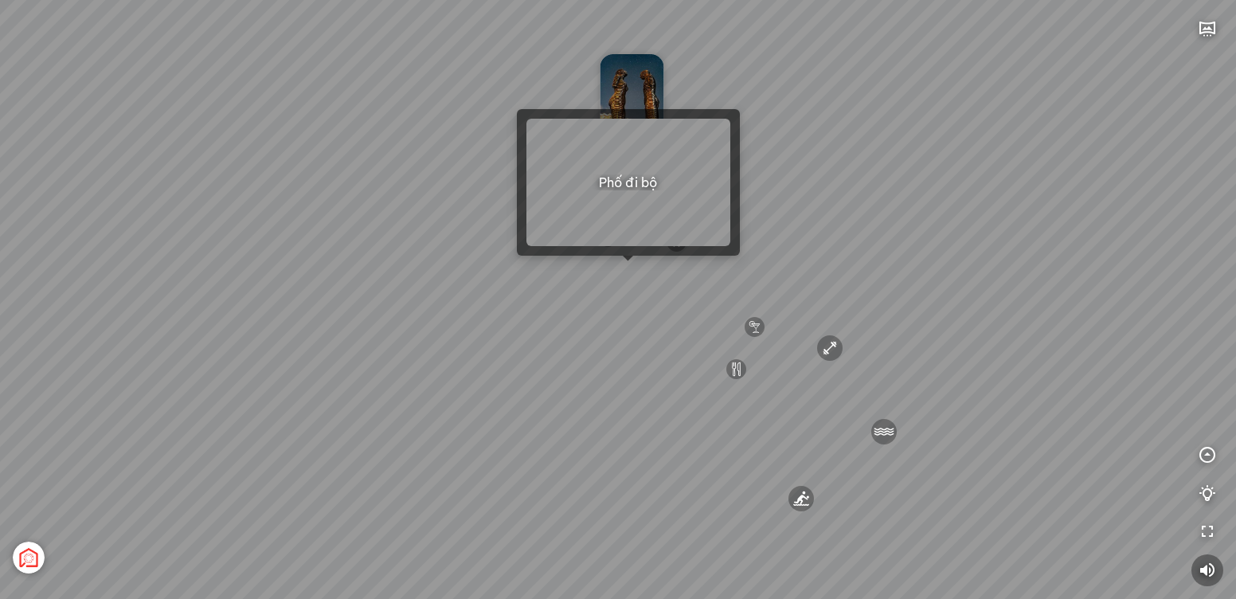
click at [628, 270] on div "[GEOGRAPHIC_DATA] 3.6 km KN Links [GEOGRAPHIC_DATA] 5.9 km Thể Thao Bãi Biển 0 …" at bounding box center [618, 299] width 1236 height 599
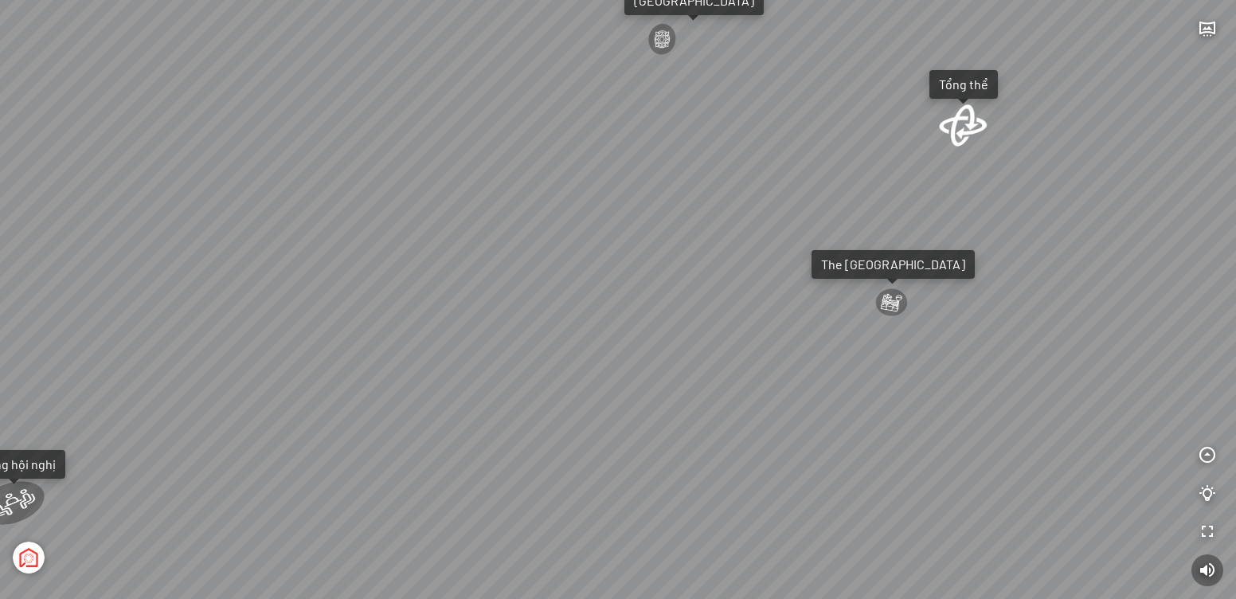
drag, startPoint x: 559, startPoint y: 319, endPoint x: 1009, endPoint y: 347, distance: 451.0
click at [1009, 345] on div "Tượng Tình Nhân Ali&Nino 0 km Spa Hồng Nhung 0 km Đài Nhạc Nước 0 undefined The…" at bounding box center [618, 299] width 1236 height 599
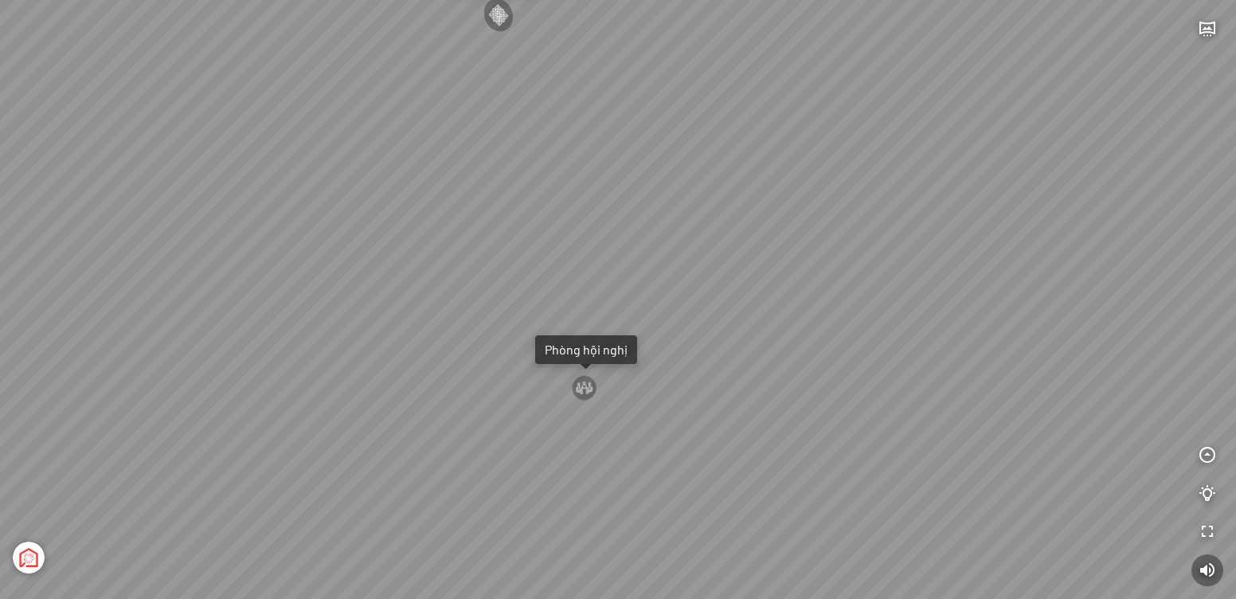
drag, startPoint x: 437, startPoint y: 288, endPoint x: 809, endPoint y: 312, distance: 372.8
click at [808, 312] on div "Tượng Tình Nhân Ali&Nino 0 km Spa Hồng Nhung 0 km Đài Nhạc Nước 0 undefined The…" at bounding box center [618, 299] width 1236 height 599
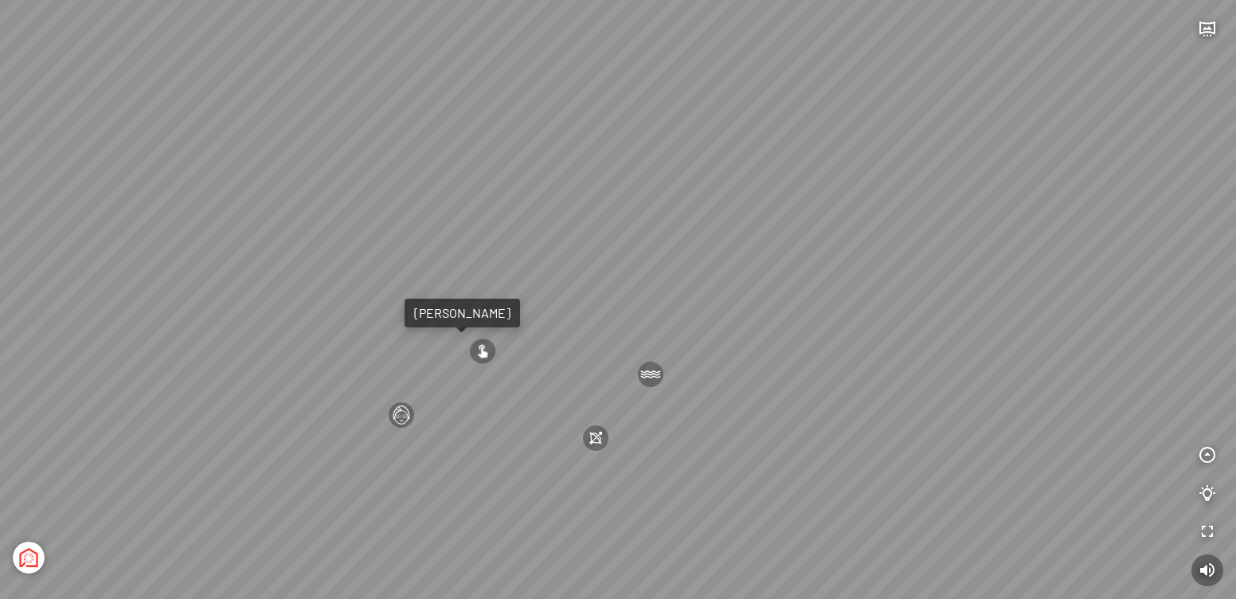
drag, startPoint x: 522, startPoint y: 312, endPoint x: 641, endPoint y: 313, distance: 119.5
click at [641, 313] on div "Tượng Tình Nhân Ali&Nino 0 km Spa Hồng Nhung 0 km Đài Nhạc Nước 0 undefined The…" at bounding box center [618, 299] width 1236 height 599
click at [480, 347] on div at bounding box center [482, 351] width 29 height 29
